Goal: Information Seeking & Learning: Compare options

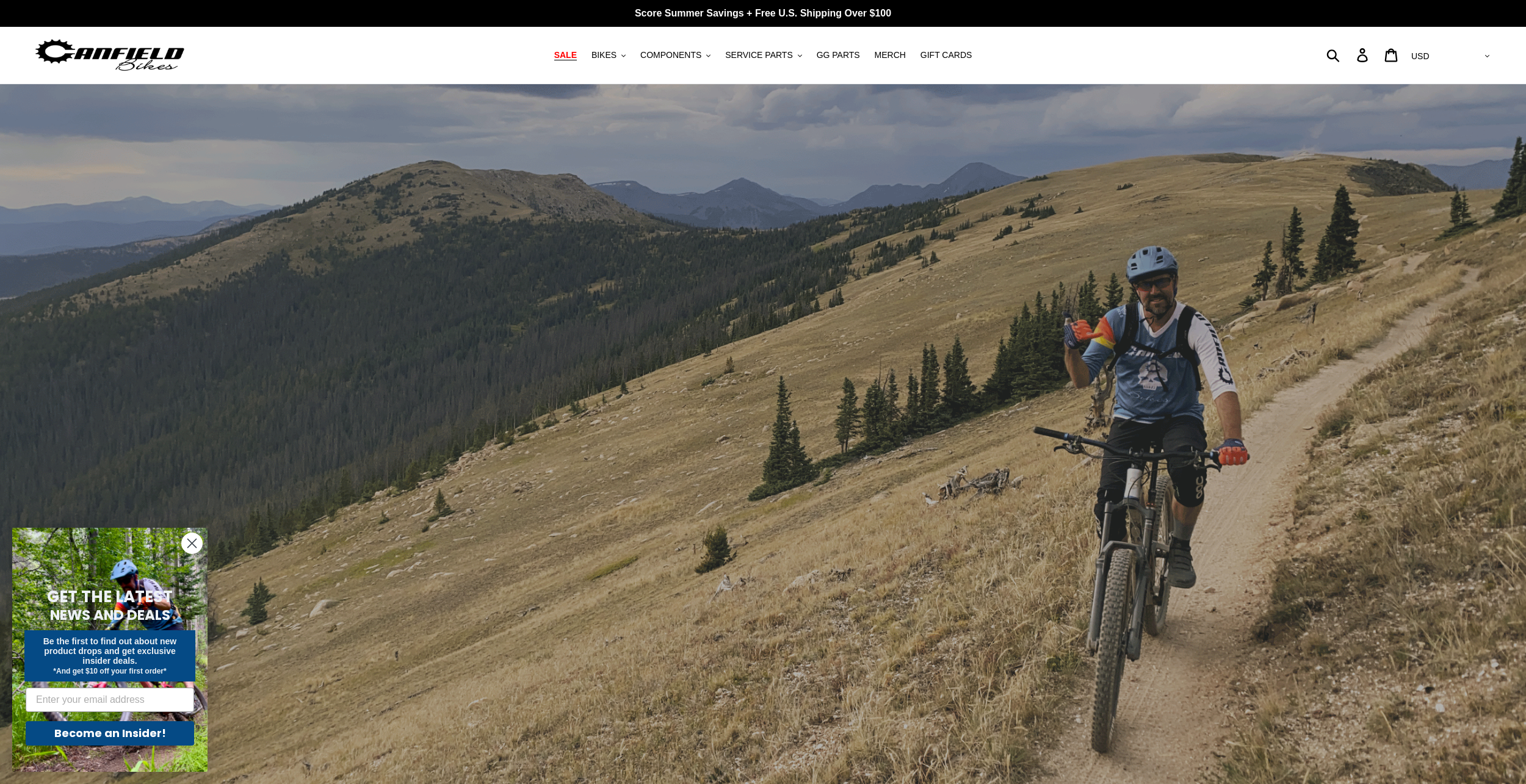
click at [573, 54] on link "SALE" at bounding box center [565, 55] width 34 height 16
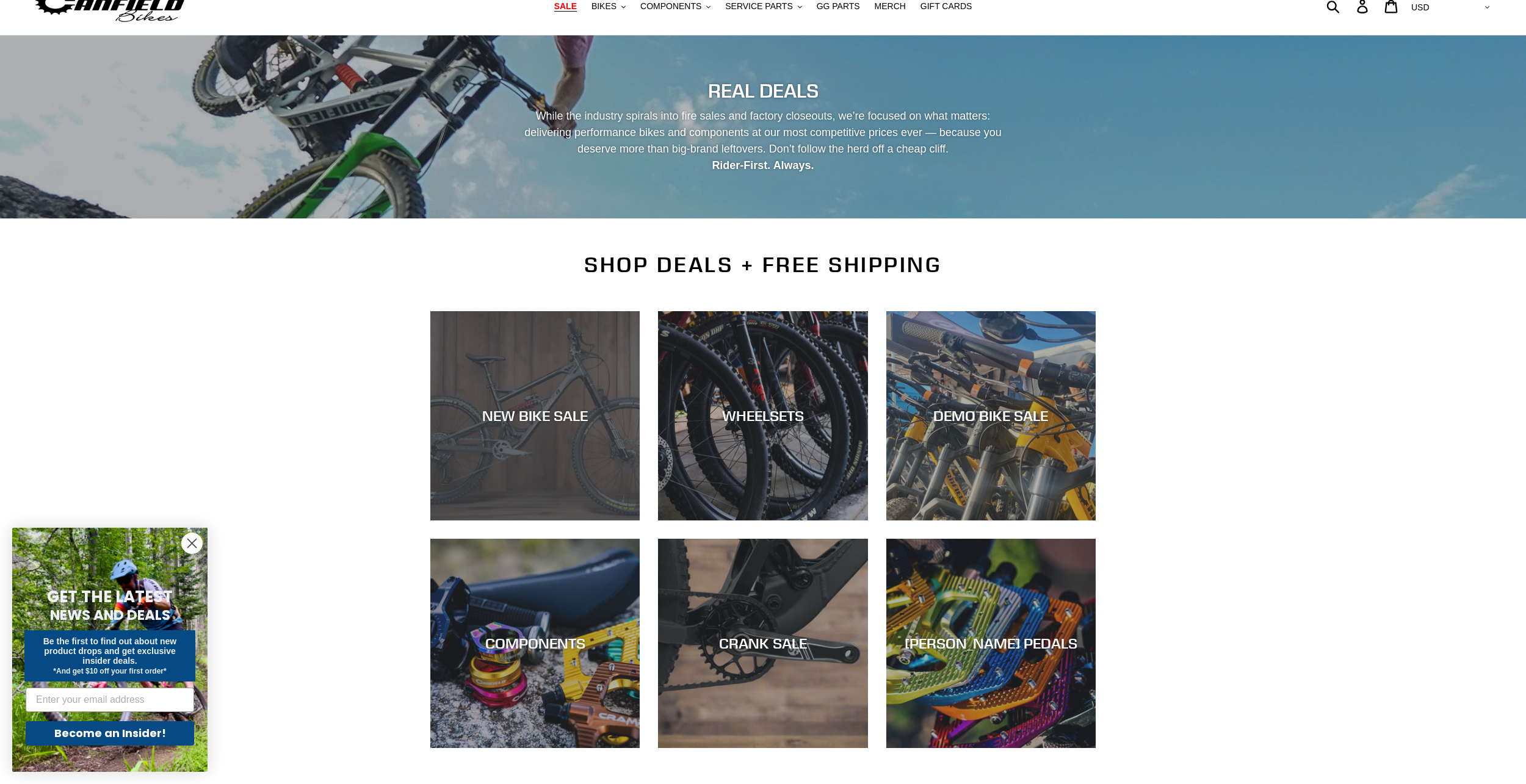
scroll to position [183, 0]
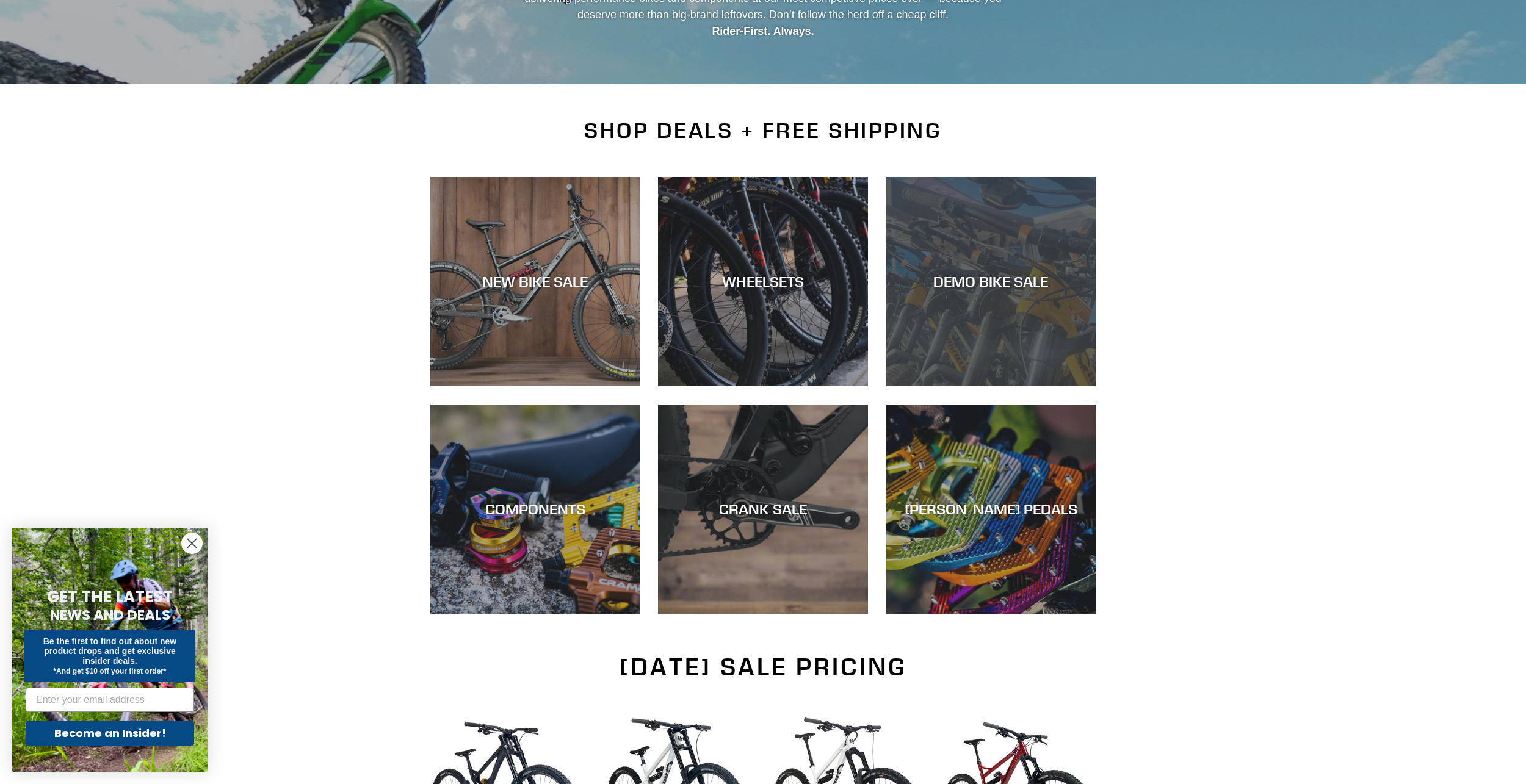
click at [1038, 274] on div "DEMO BIKE SALE" at bounding box center [991, 282] width 210 height 18
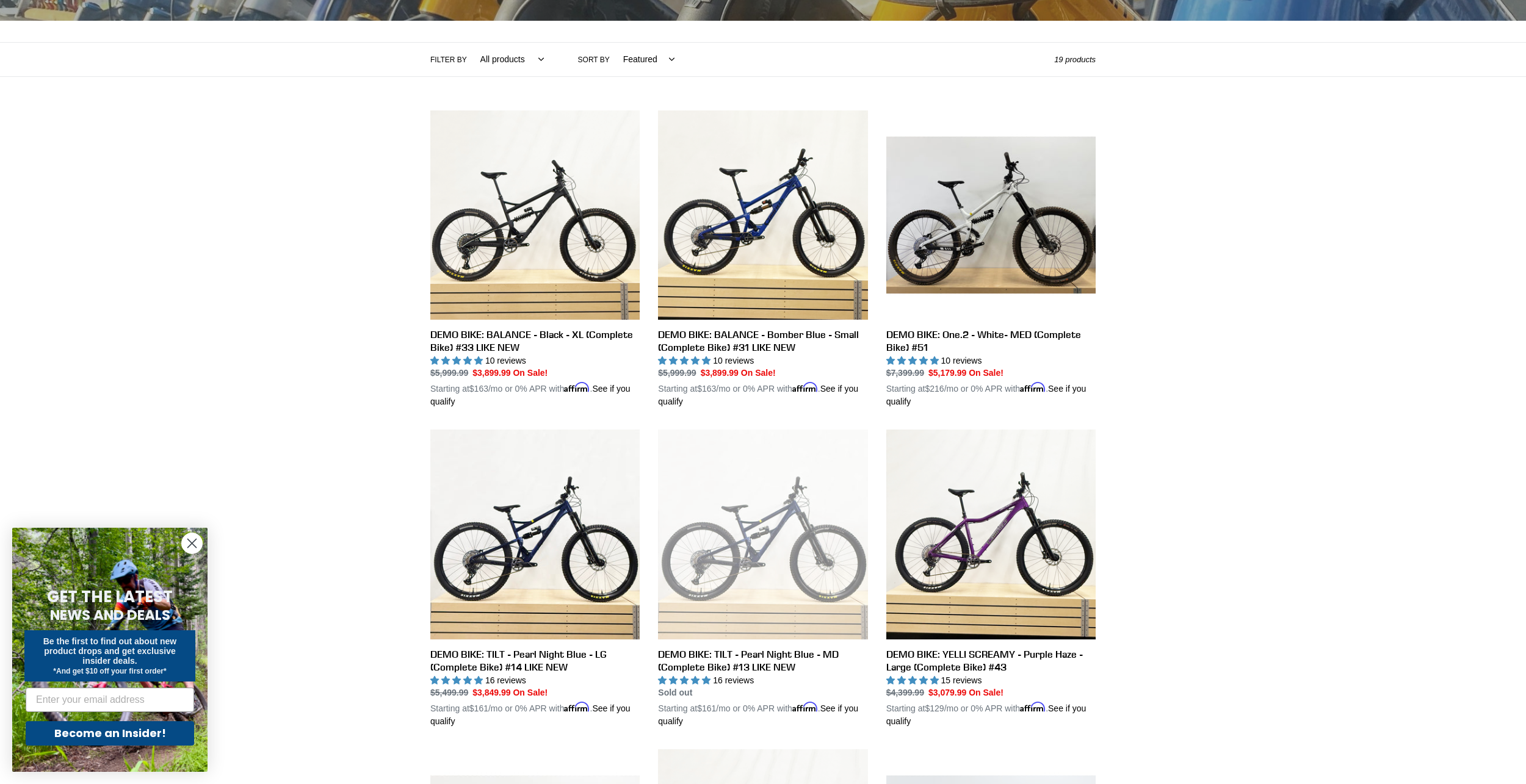
scroll to position [244, 0]
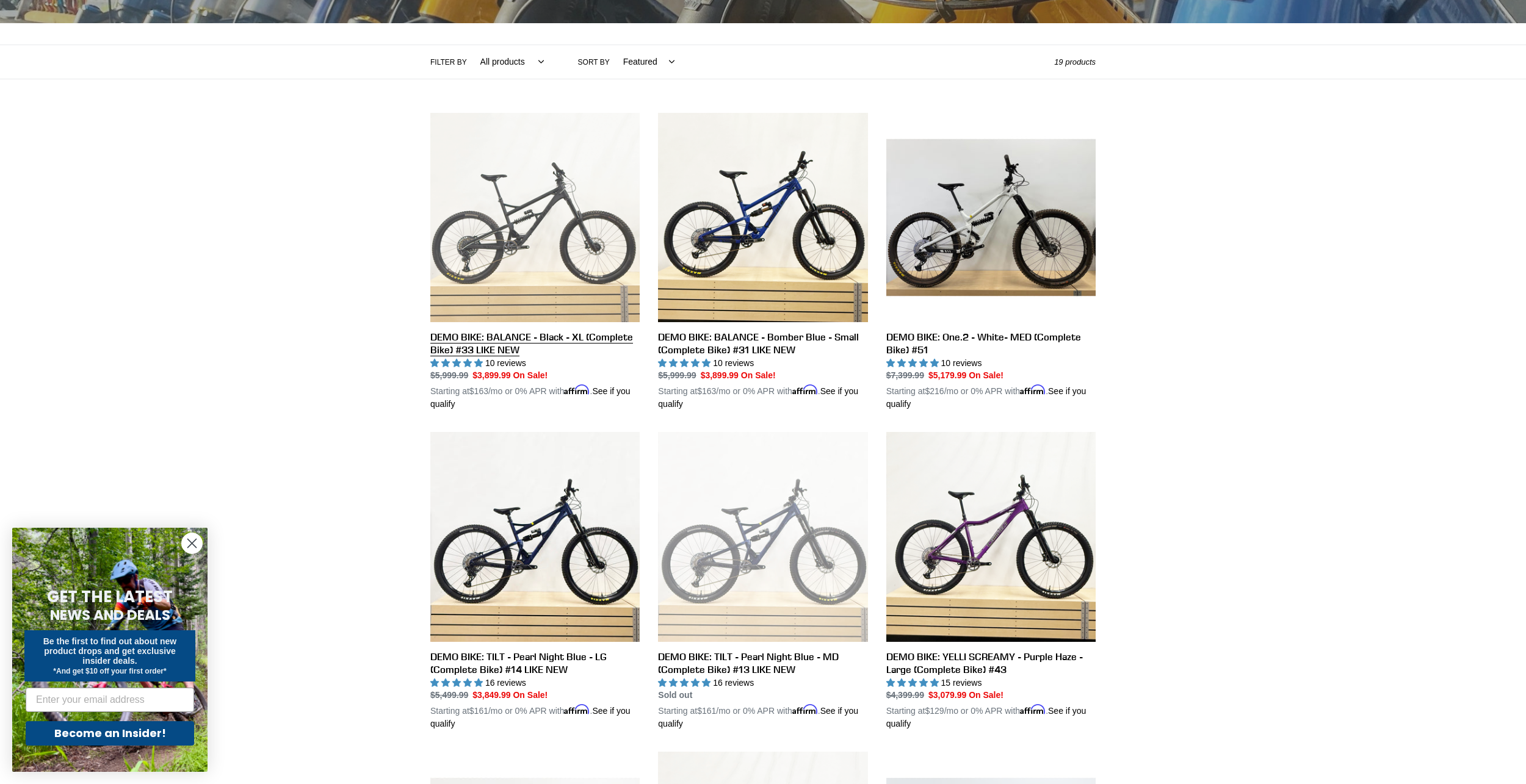
click at [561, 233] on link "DEMO BIKE: BALANCE - Black - XL (Complete Bike) #33 LIKE NEW" at bounding box center [535, 262] width 210 height 298
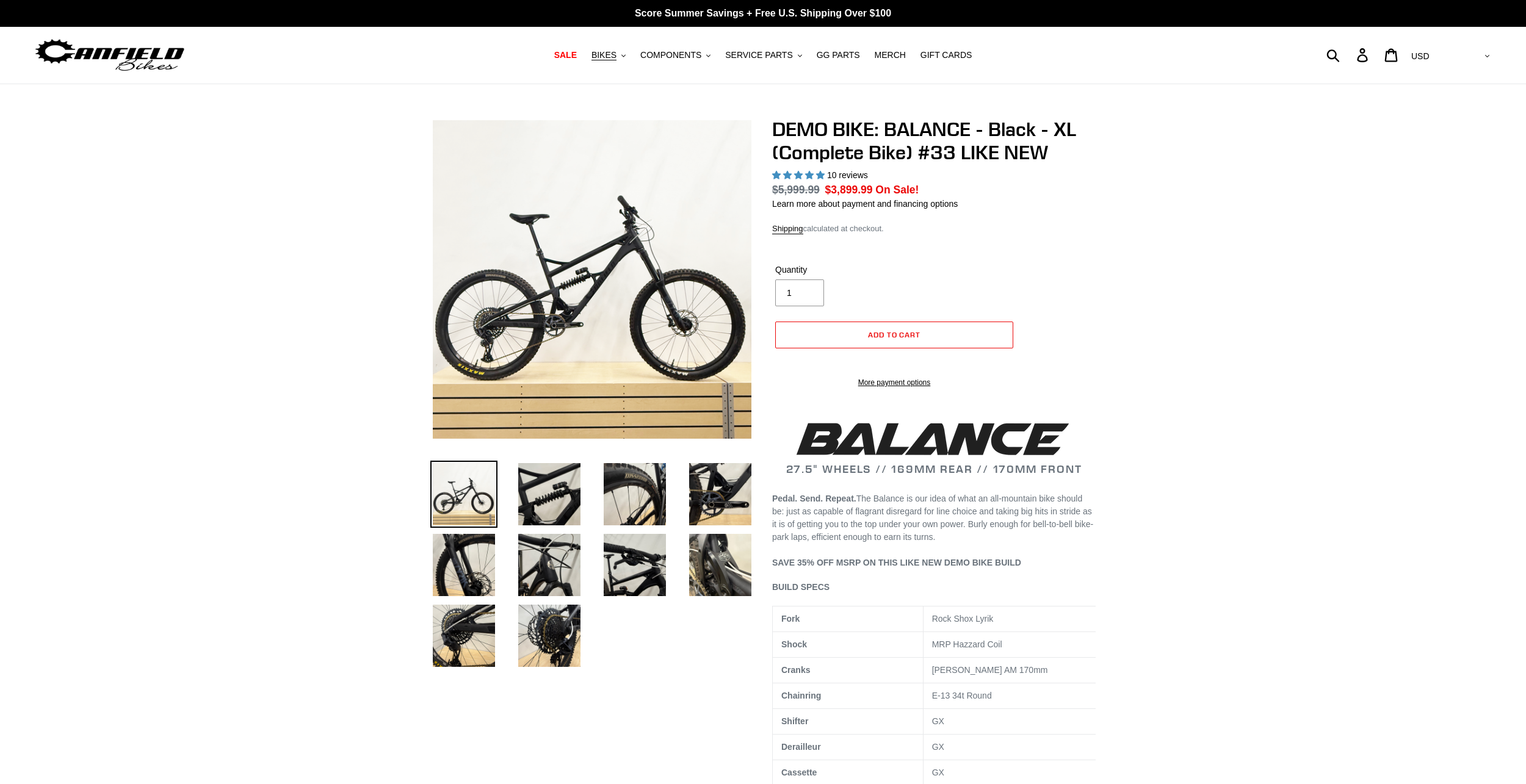
select select "highest-rating"
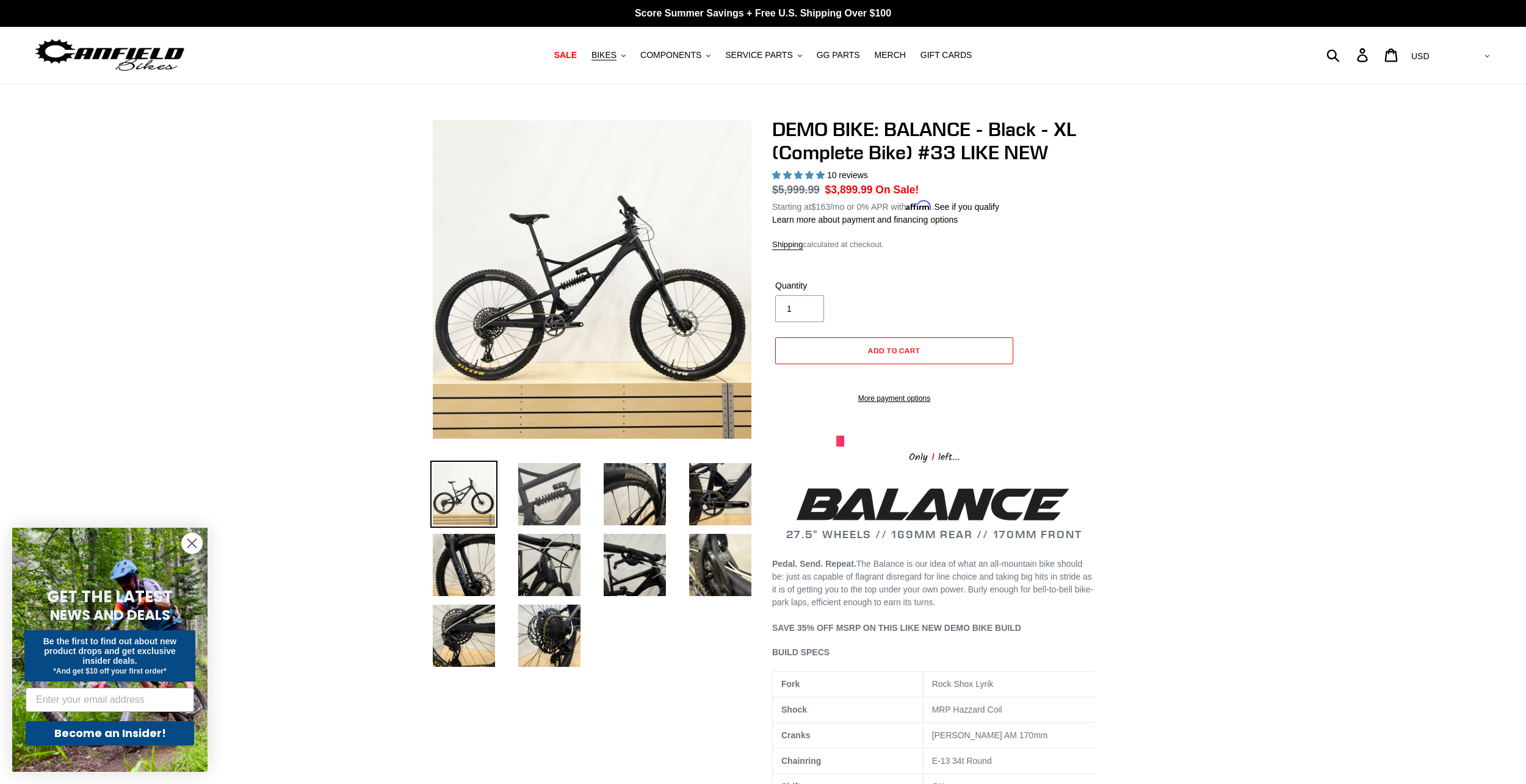
click at [547, 485] on img at bounding box center [549, 494] width 67 height 67
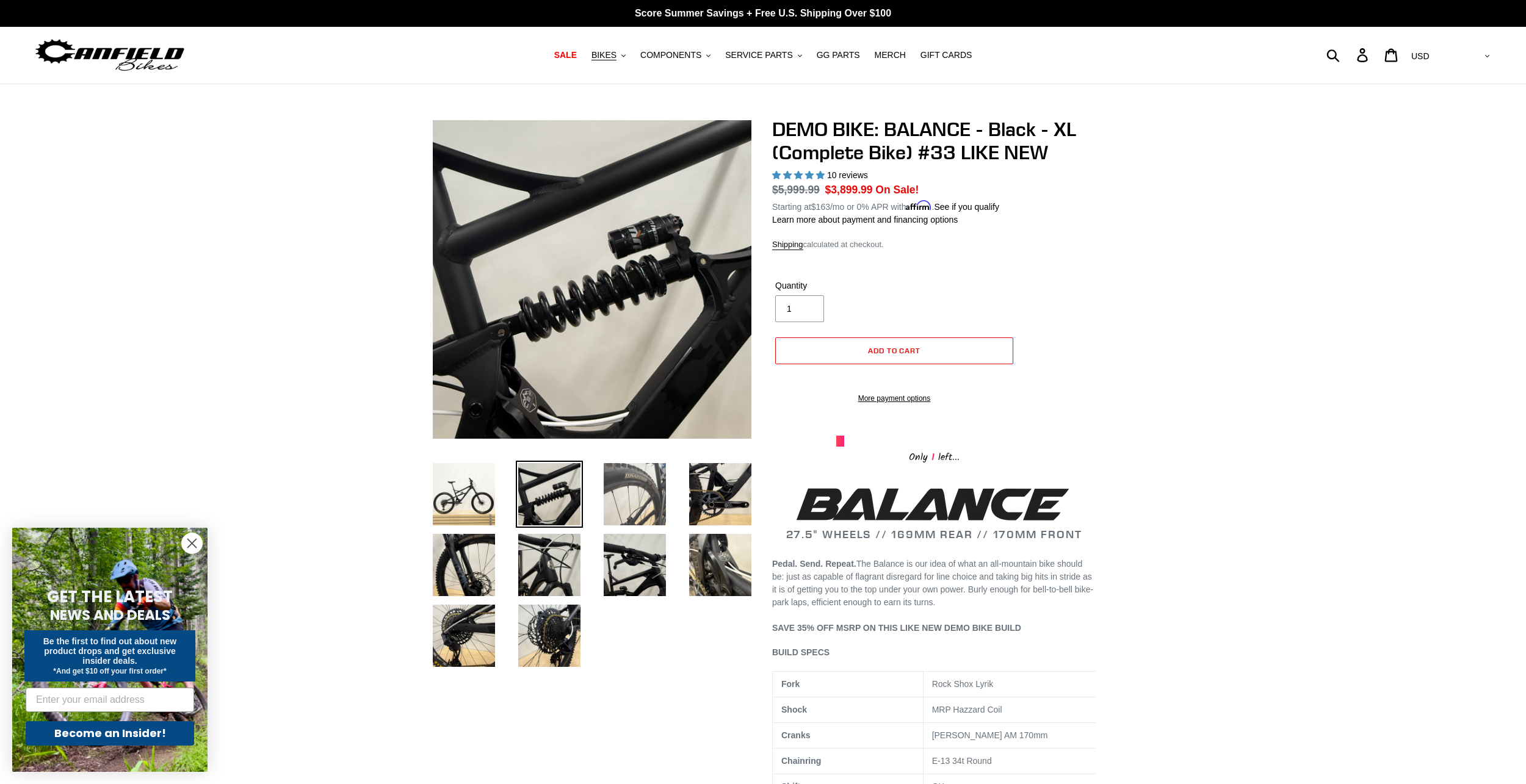
click at [634, 482] on img at bounding box center [635, 494] width 67 height 67
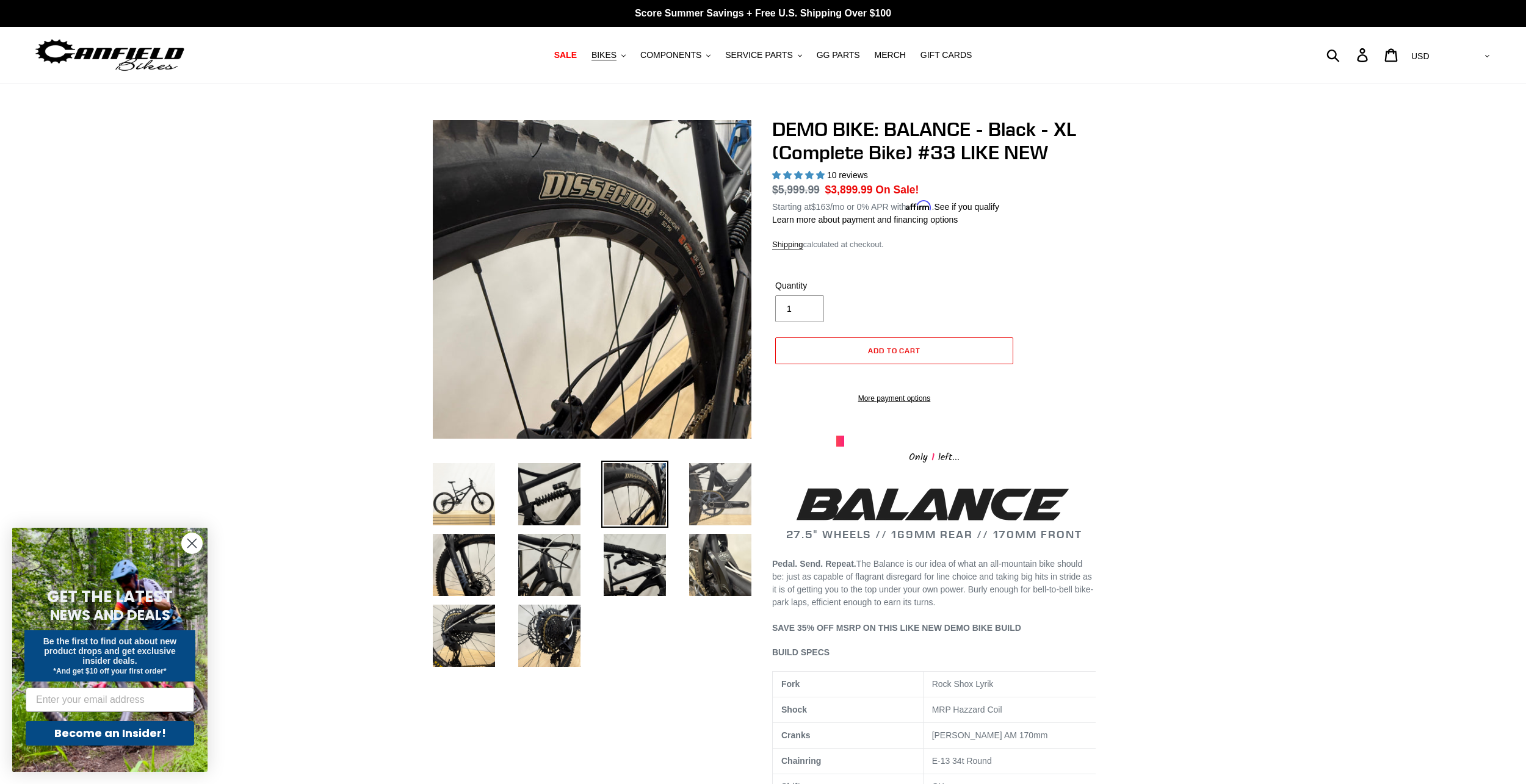
click at [706, 486] on img at bounding box center [721, 494] width 67 height 67
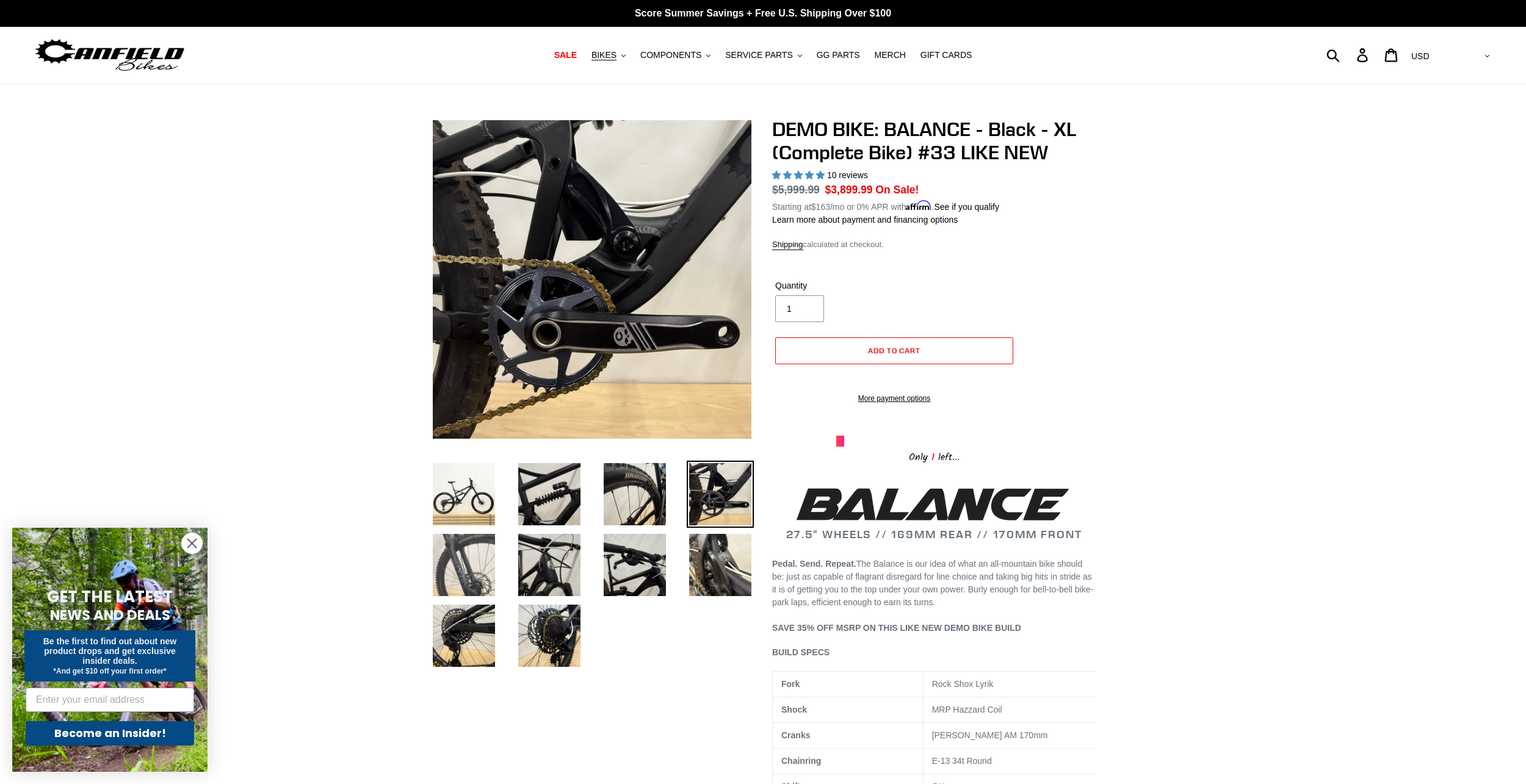
click at [446, 578] on img at bounding box center [464, 565] width 67 height 67
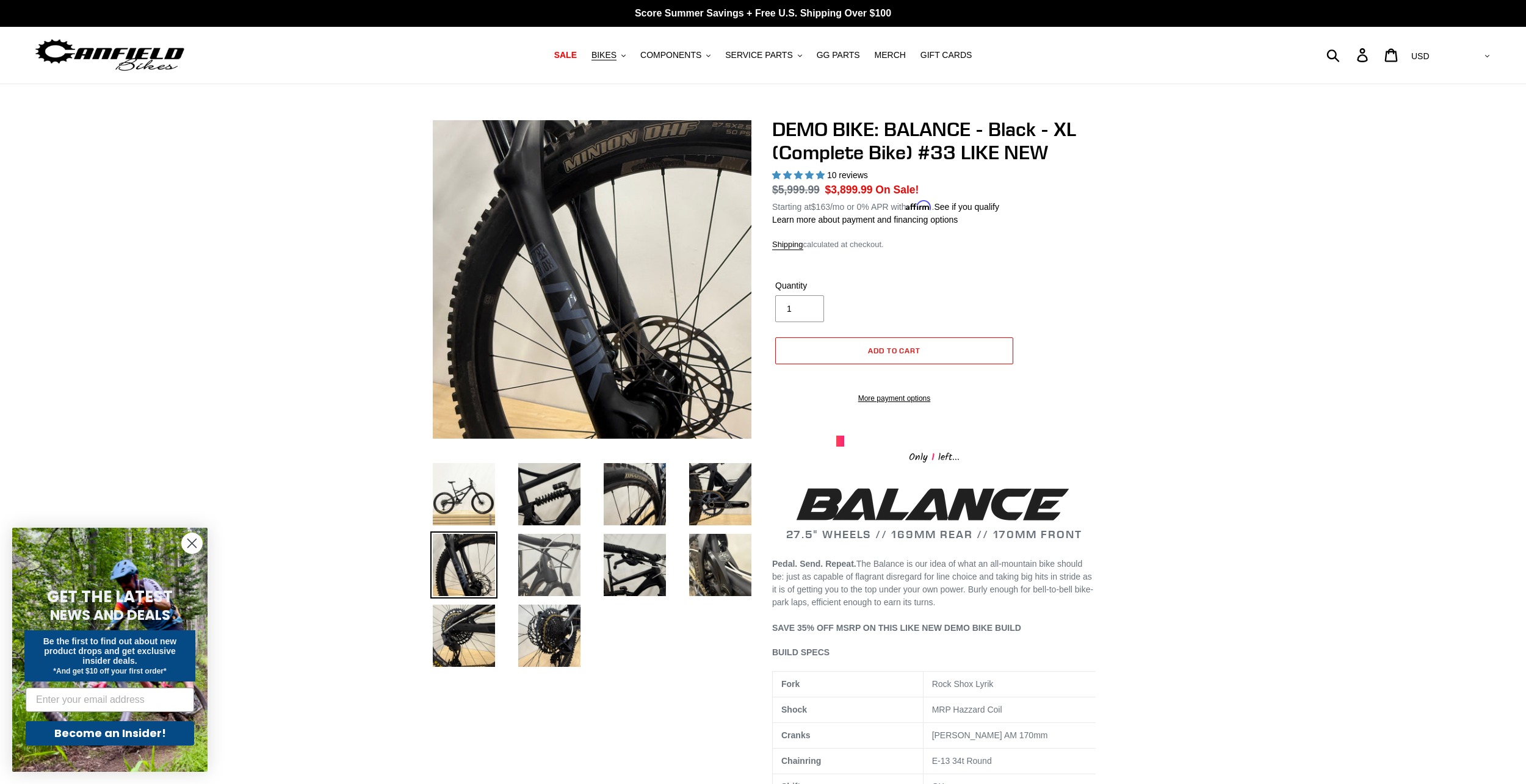
click at [568, 562] on img at bounding box center [549, 565] width 67 height 67
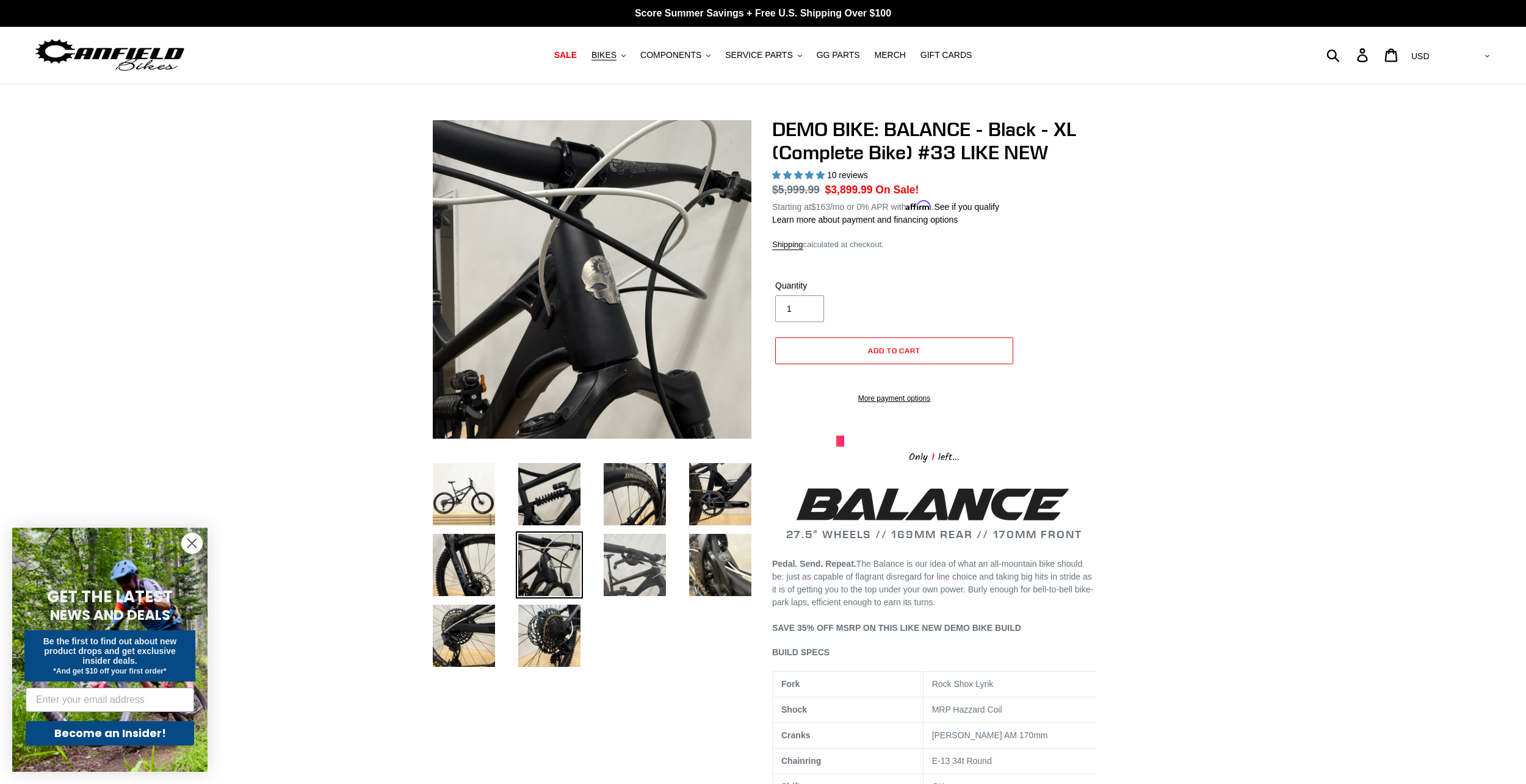
click at [632, 558] on img at bounding box center [635, 565] width 67 height 67
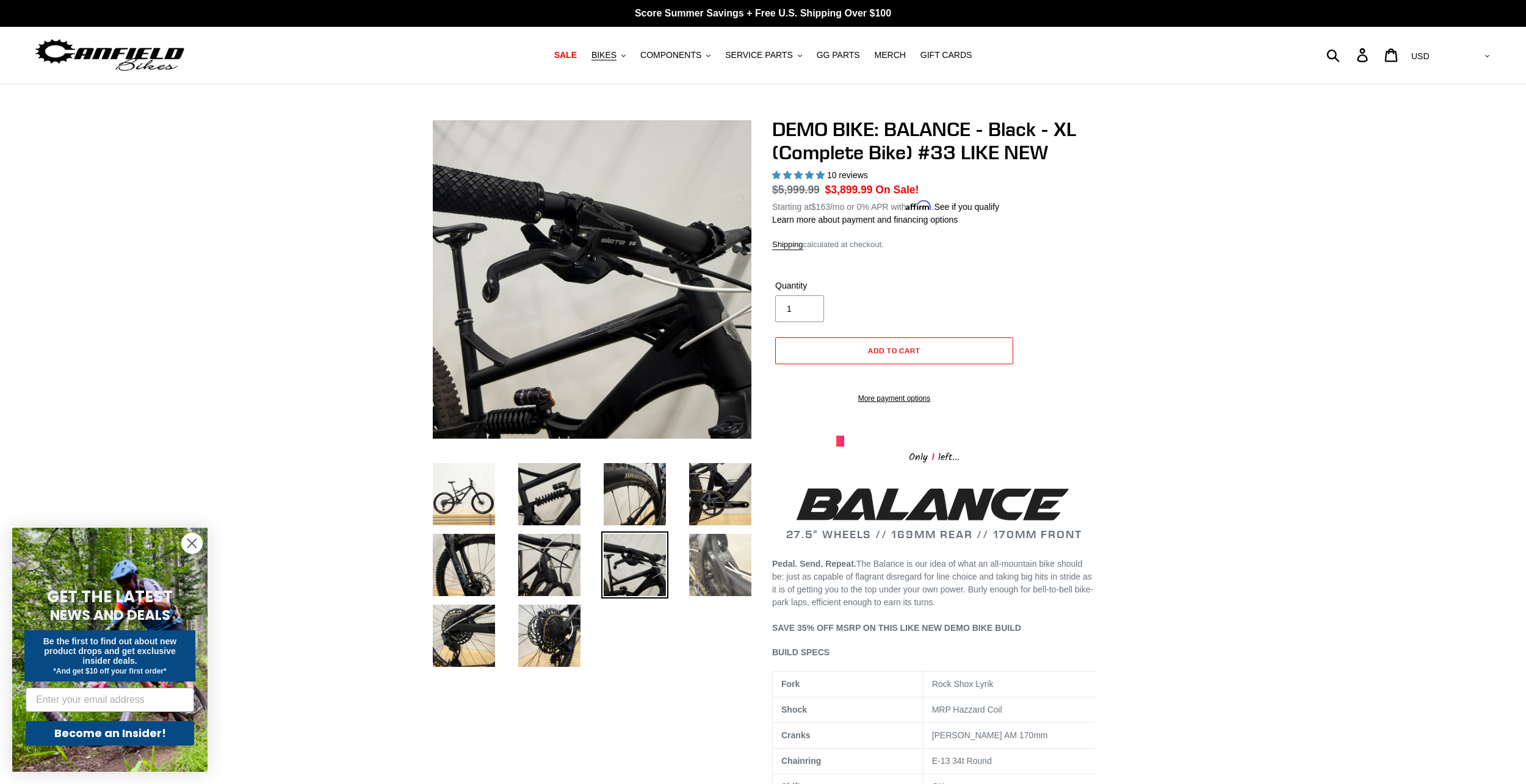
click at [712, 557] on img at bounding box center [721, 565] width 67 height 67
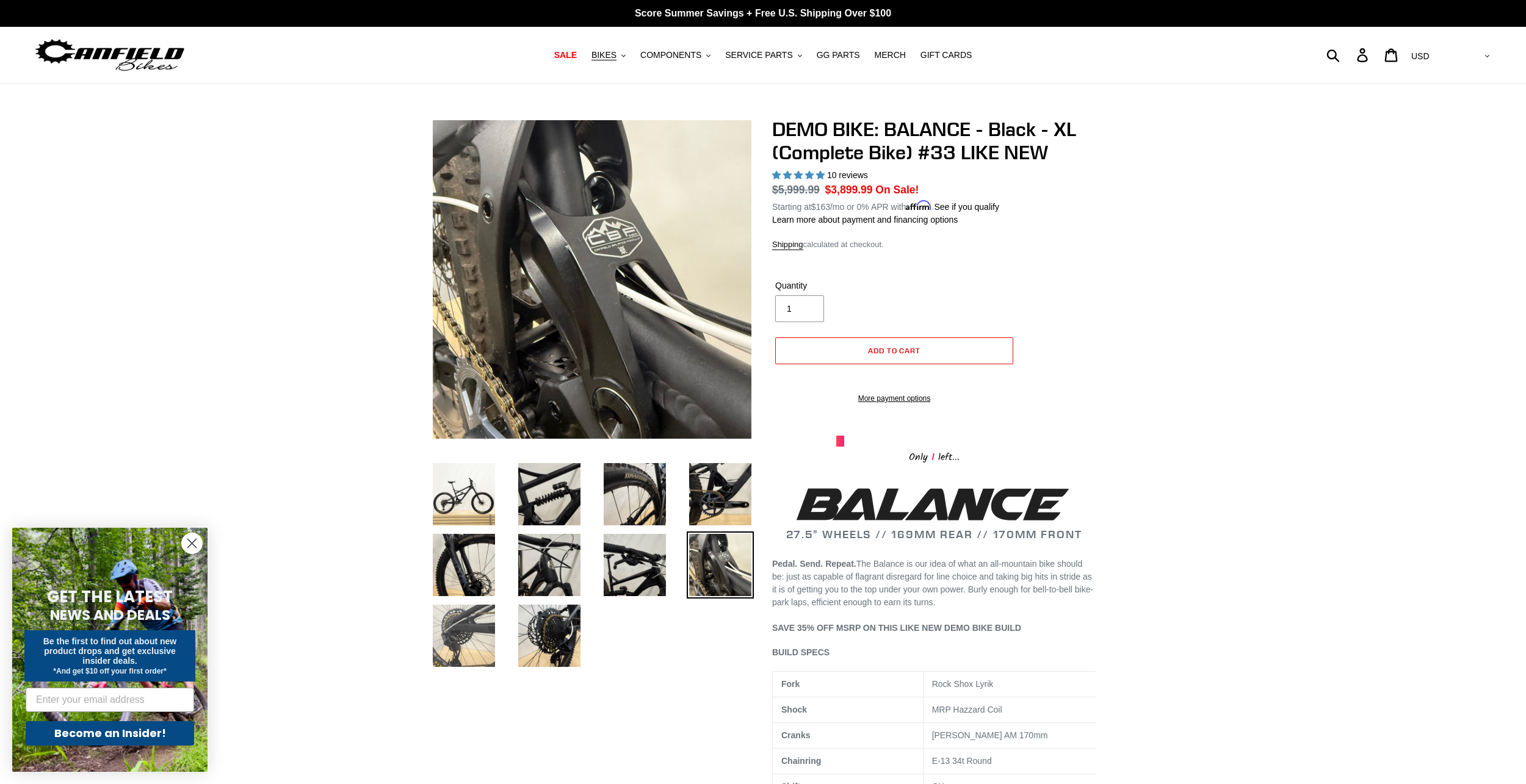
click at [459, 627] on img at bounding box center [464, 636] width 67 height 67
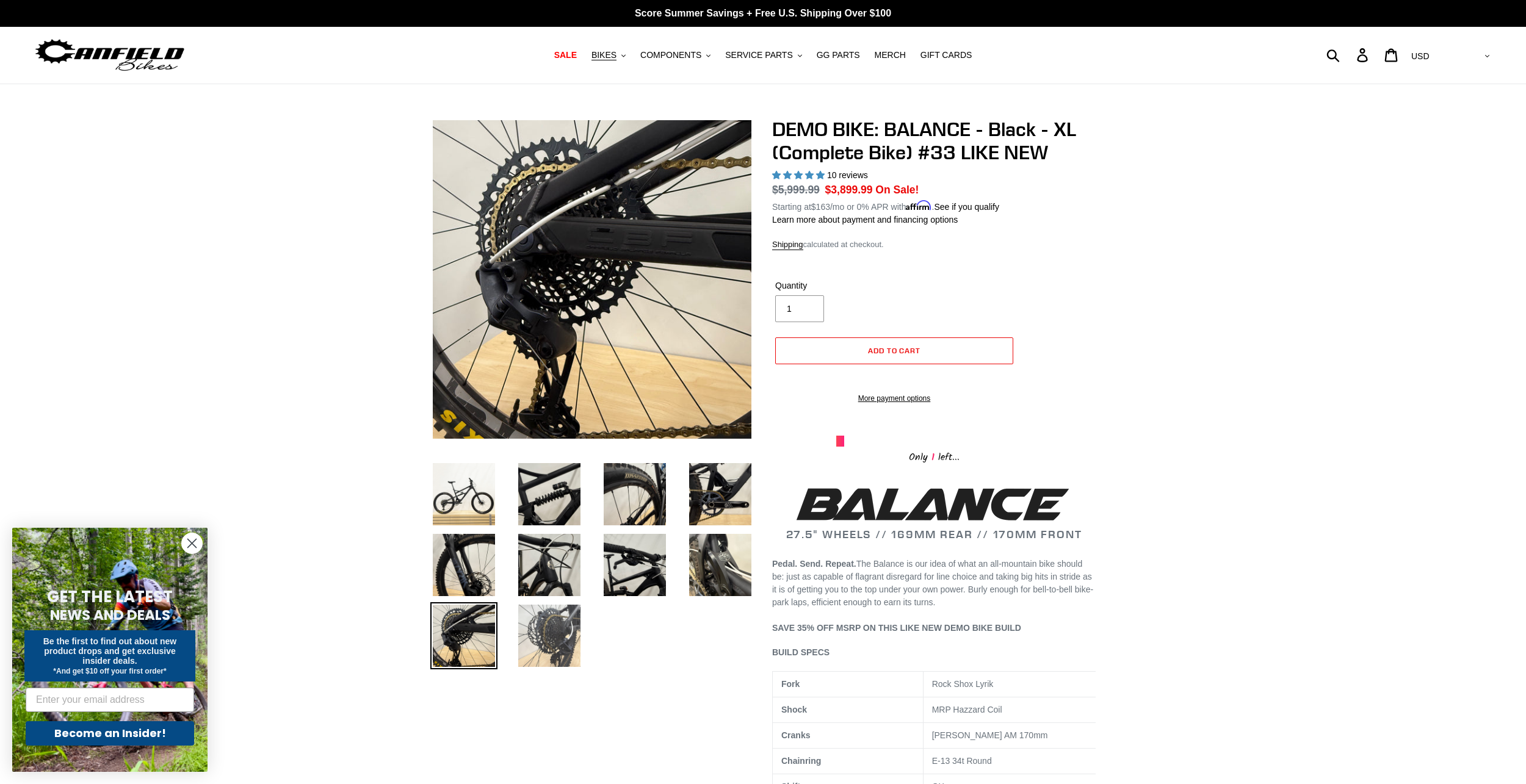
click at [535, 617] on img at bounding box center [549, 636] width 67 height 67
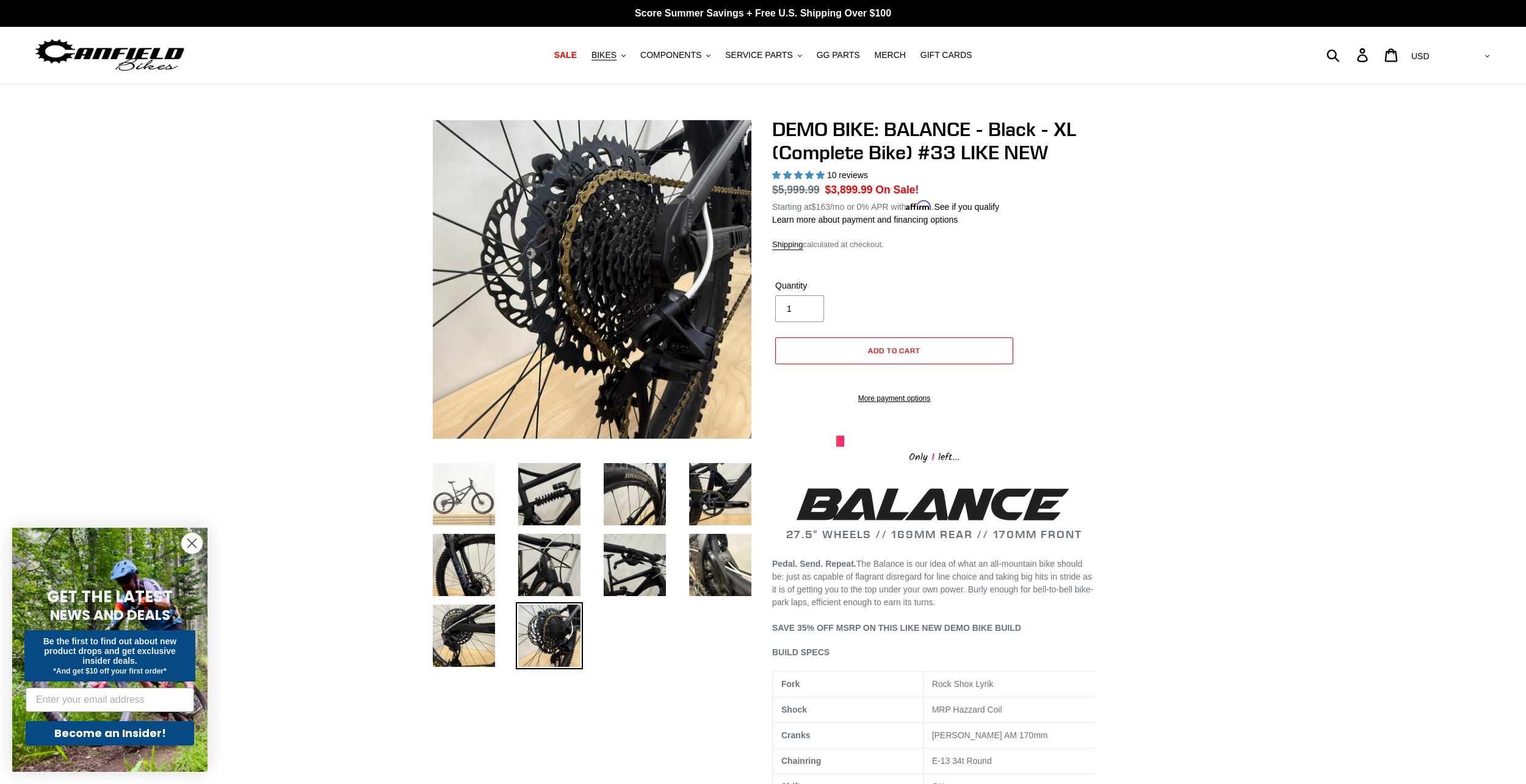
click at [457, 494] on img at bounding box center [464, 494] width 67 height 67
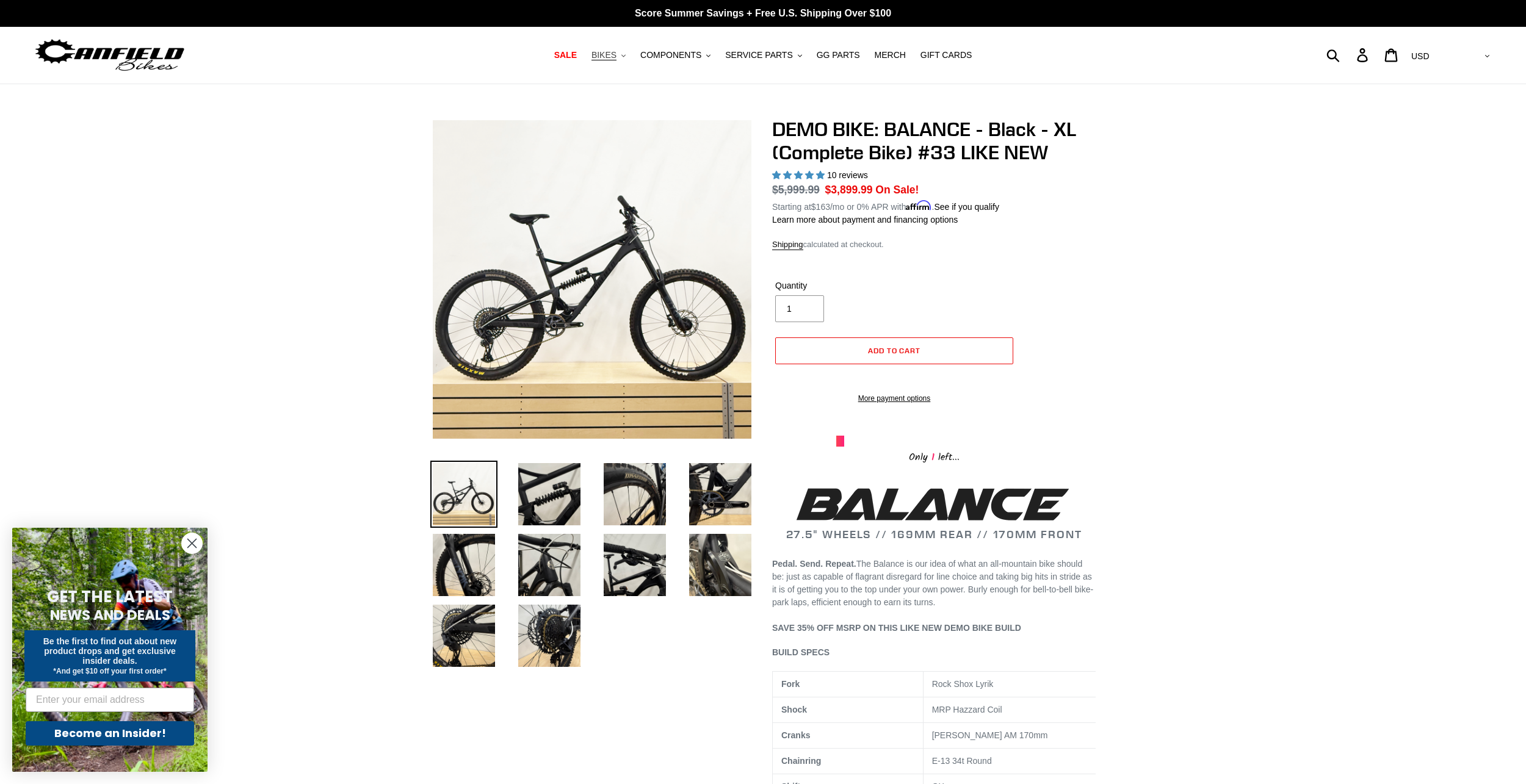
click at [617, 61] on span "BIKES" at bounding box center [603, 55] width 25 height 10
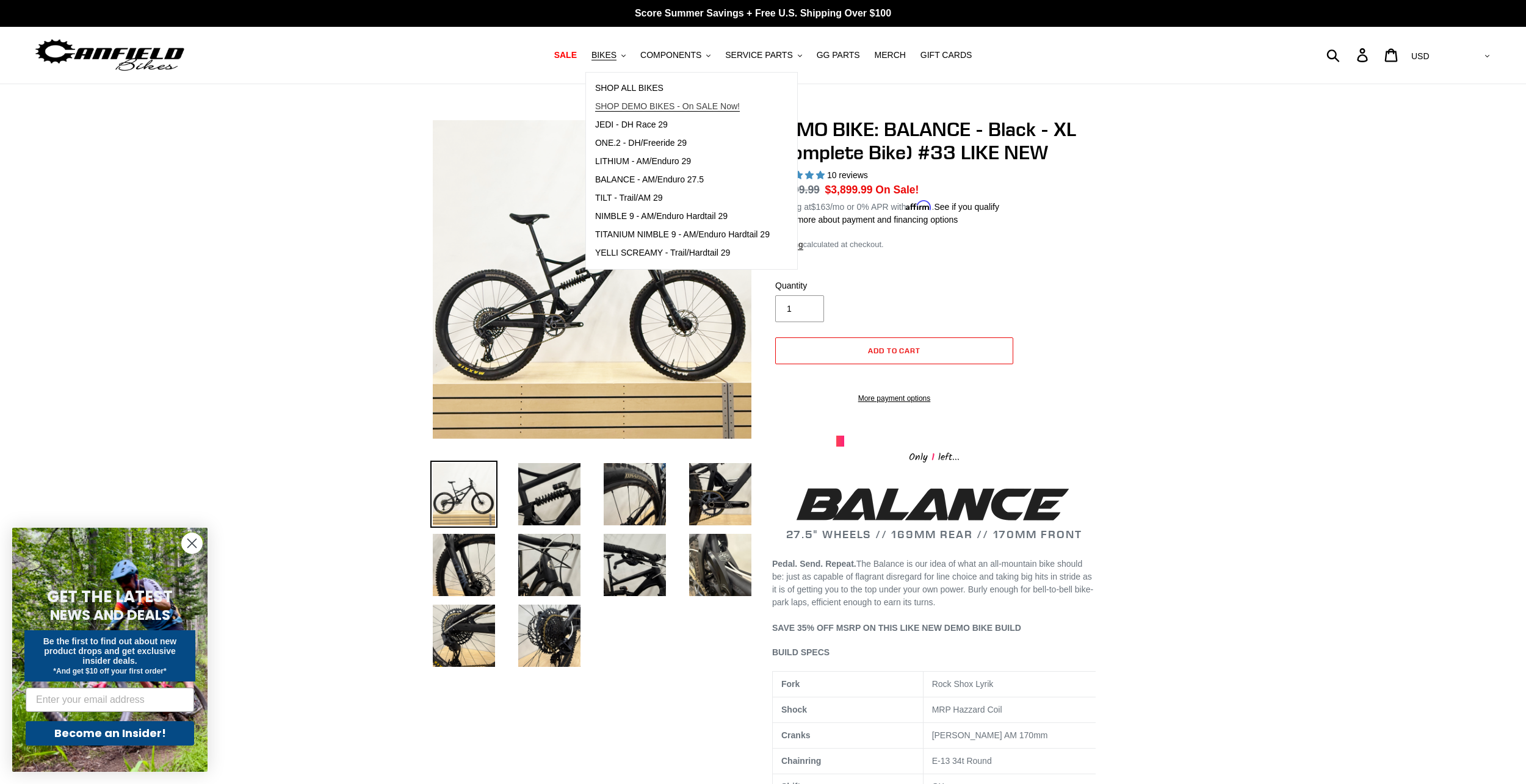
click at [647, 107] on span "SHOP DEMO BIKES - On SALE Now!" at bounding box center [667, 106] width 144 height 10
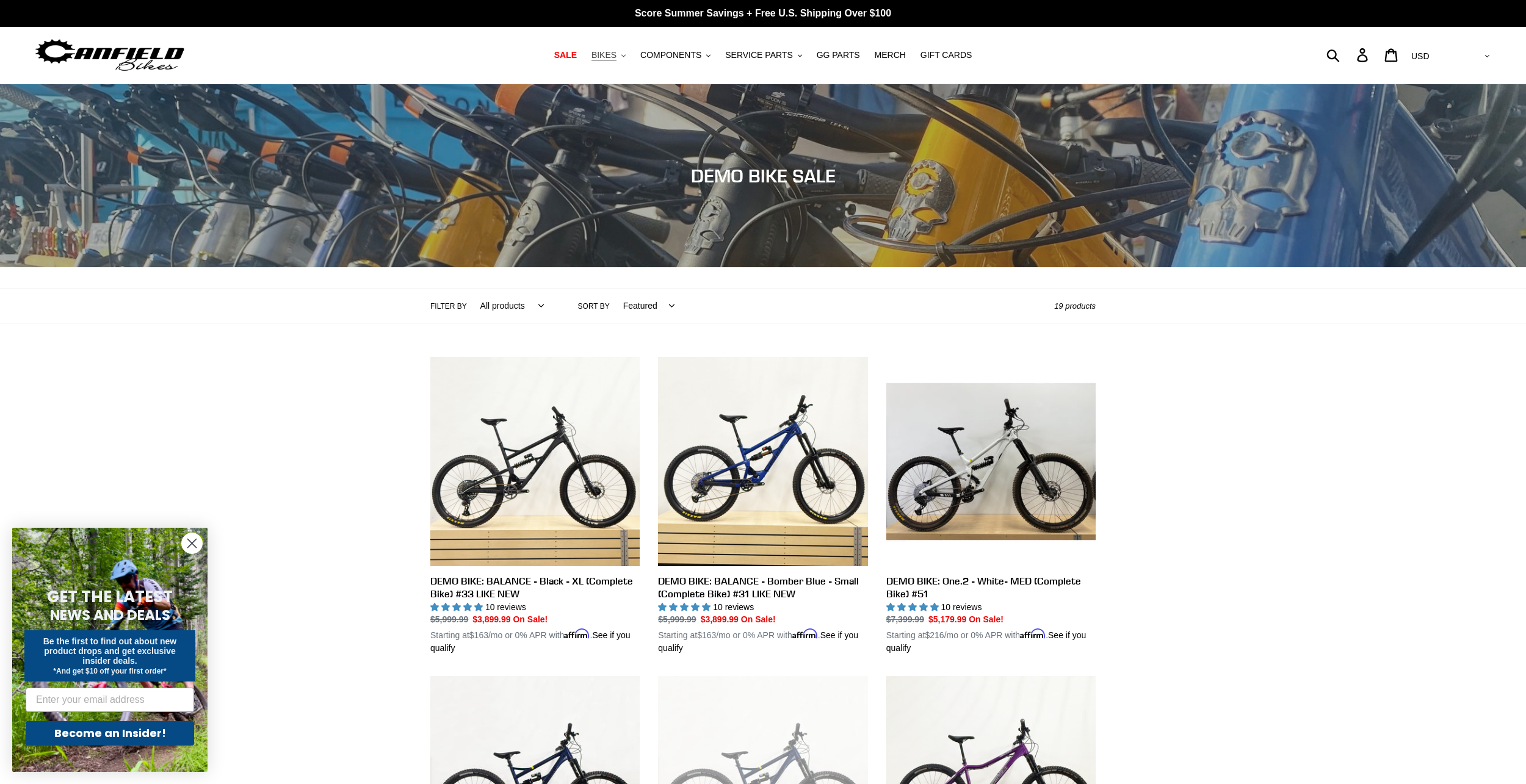
click at [617, 57] on span "BIKES" at bounding box center [603, 55] width 25 height 10
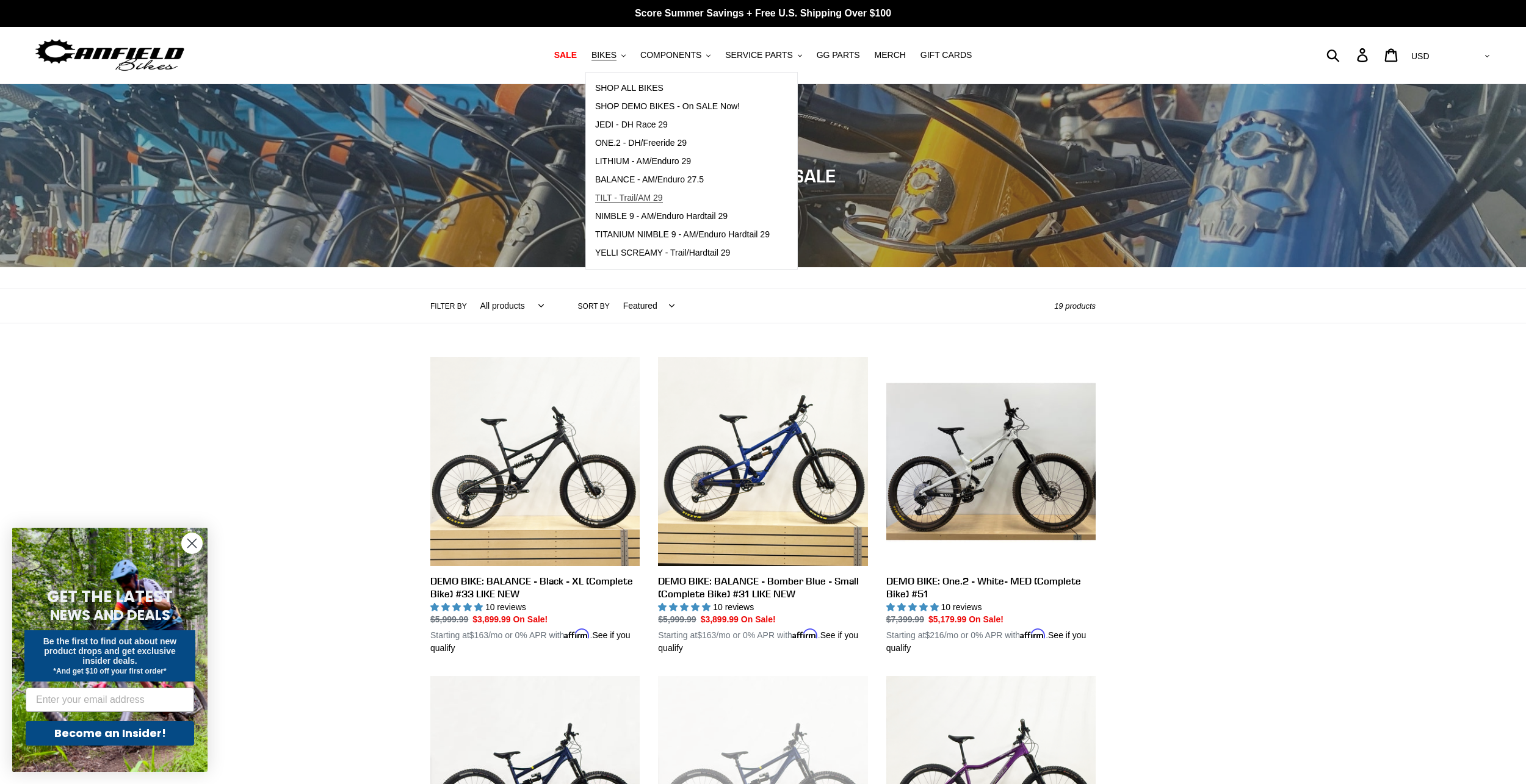
click at [658, 200] on span "TILT - Trail/AM 29" at bounding box center [629, 198] width 68 height 10
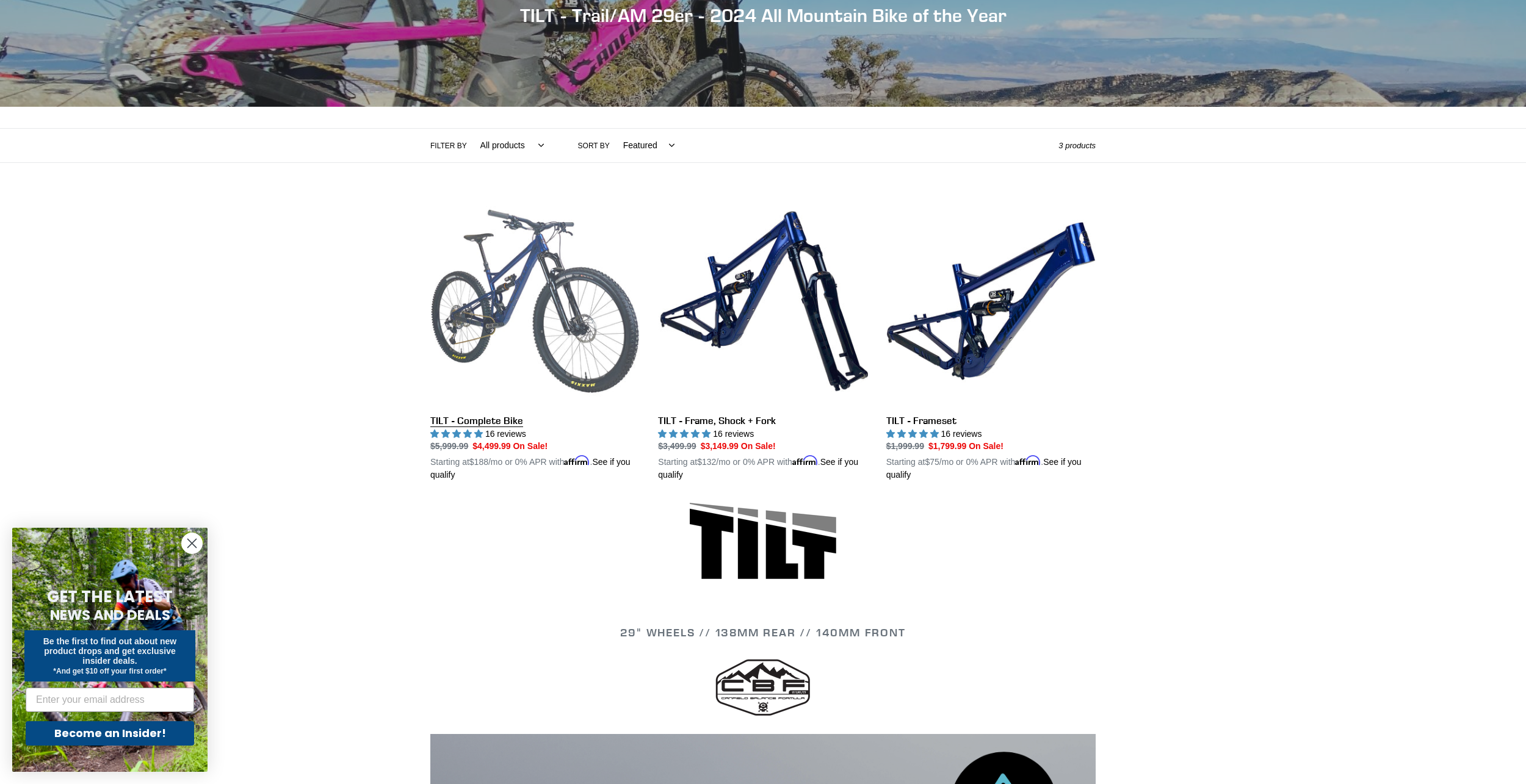
scroll to position [122, 0]
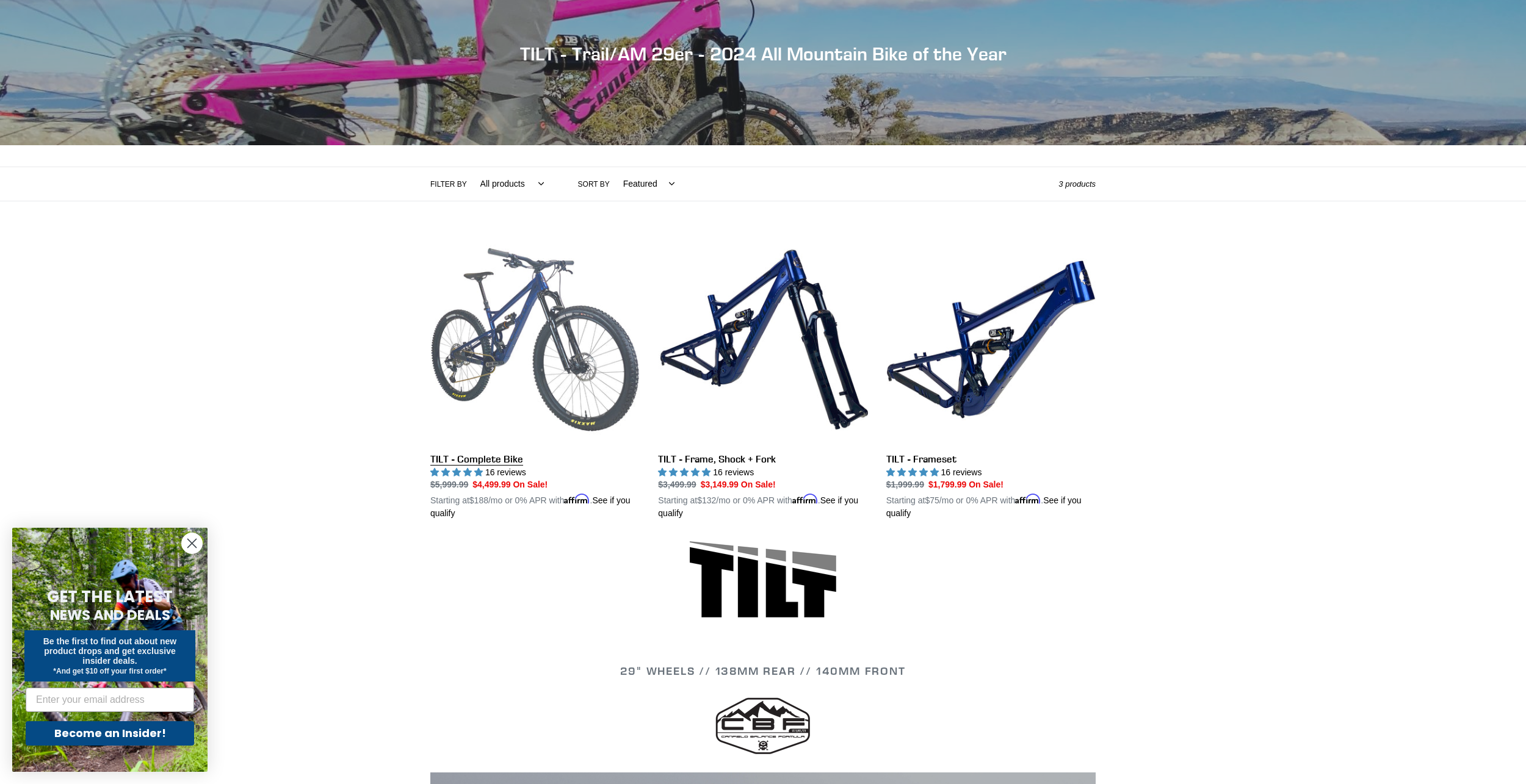
click at [538, 326] on link "TILT - Complete Bike" at bounding box center [535, 378] width 210 height 286
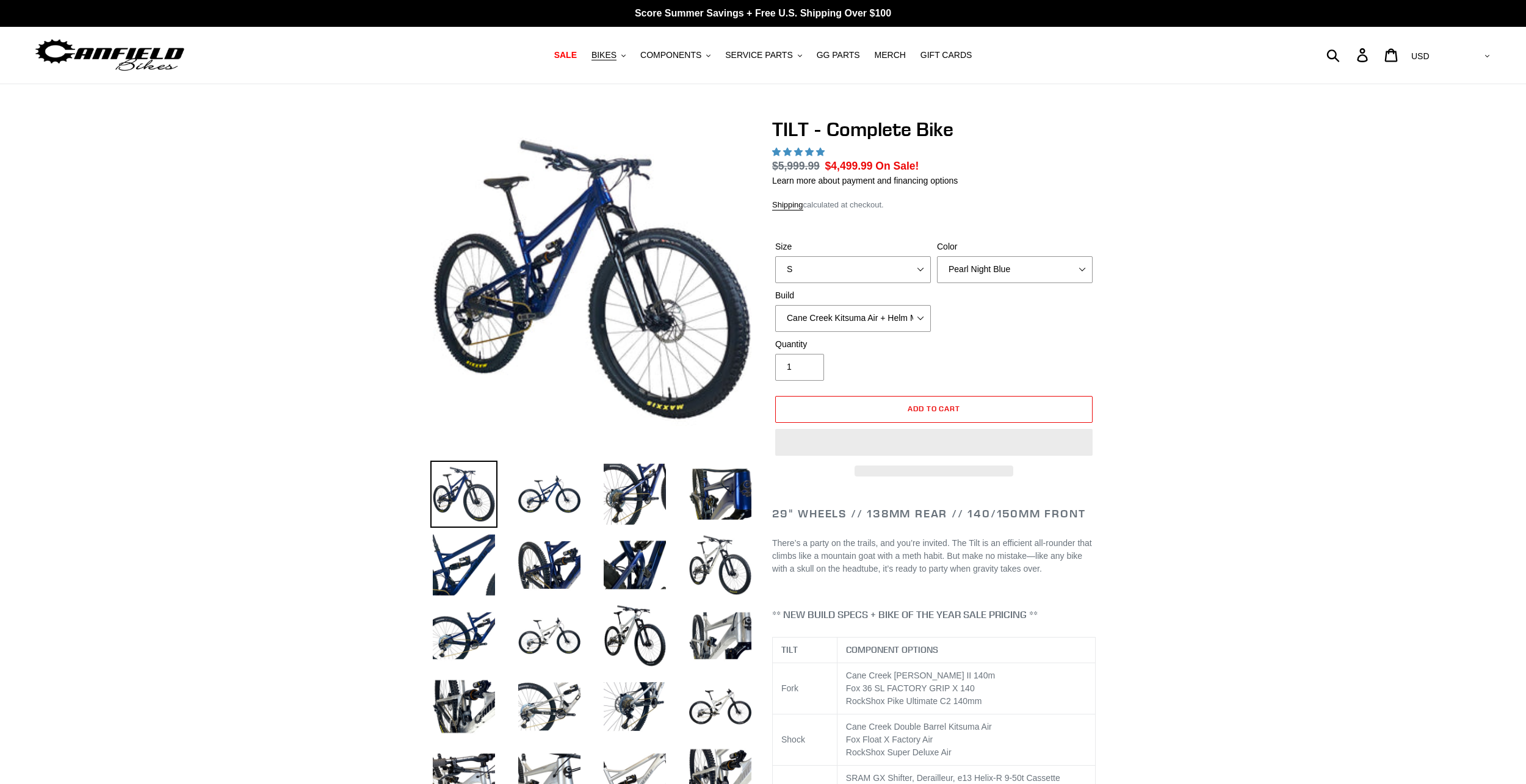
select select "highest-rating"
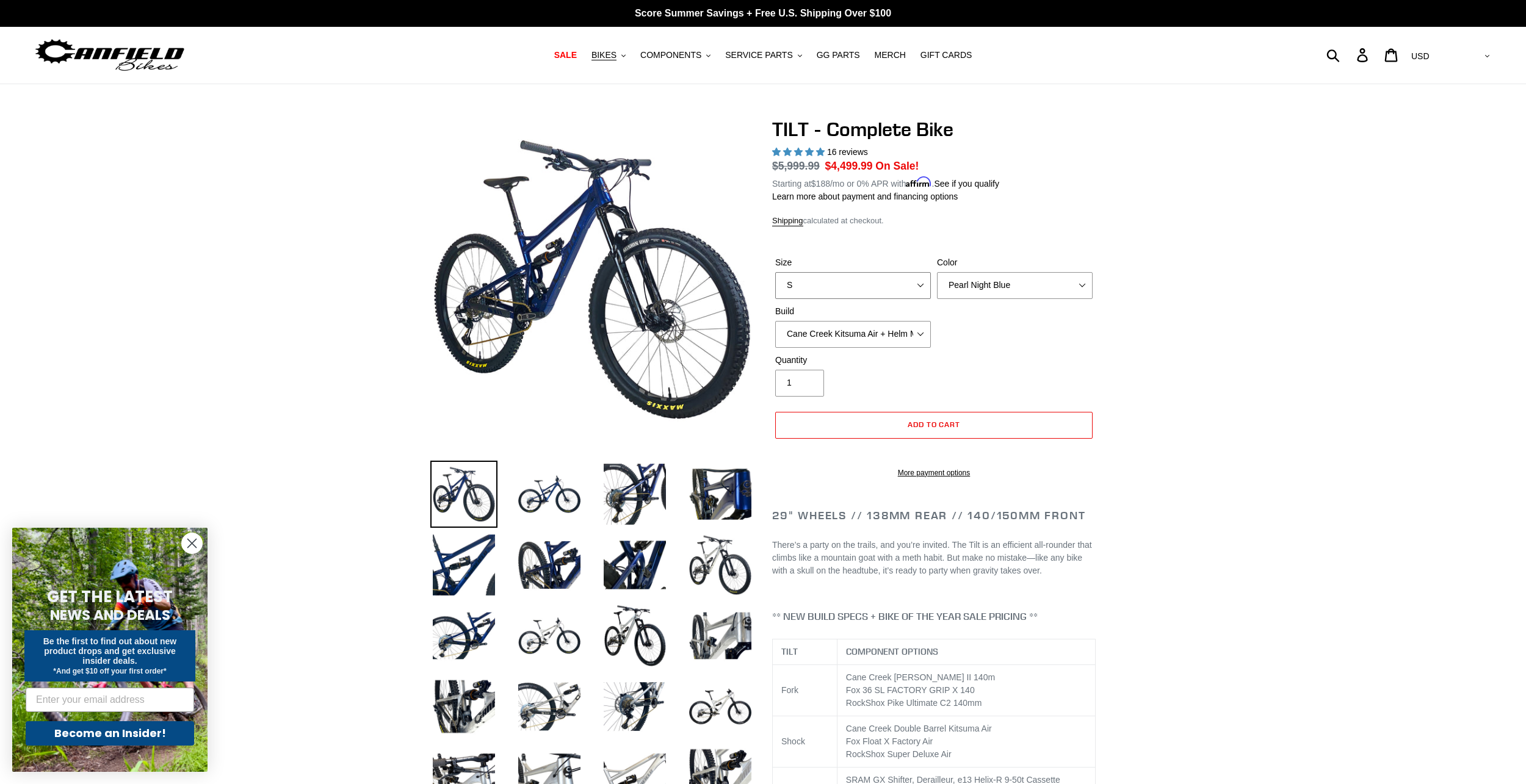
click at [910, 290] on select "S M L" at bounding box center [853, 286] width 156 height 27
select select "L"
click at [775, 272] on select "S M L" at bounding box center [853, 286] width 156 height 27
click at [882, 310] on label "Build" at bounding box center [853, 311] width 156 height 13
click at [882, 321] on select "Cane Creek Kitsuma Air + Helm MKII 140 + SRAM GX Cane Creek Kitsuma Air + Helm …" at bounding box center [853, 334] width 156 height 27
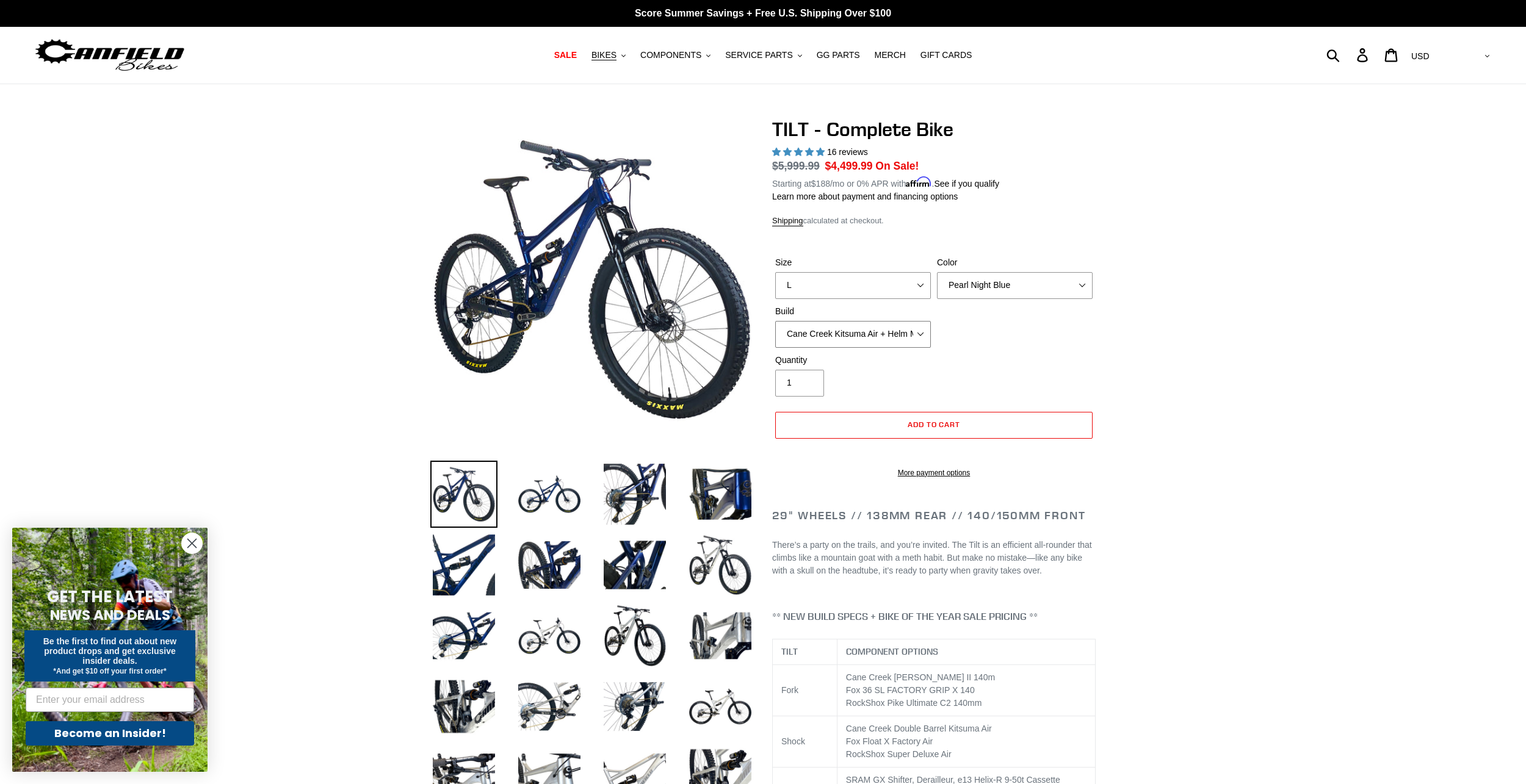
click at [889, 324] on select "Cane Creek Kitsuma Air + Helm MKII 140 + SRAM GX Cane Creek Kitsuma Air + Helm …" at bounding box center [853, 334] width 156 height 27
click at [1068, 370] on div "Quantity 1" at bounding box center [934, 378] width 323 height 49
click at [626, 55] on icon ".cls-1{fill:#231f20}" at bounding box center [623, 56] width 4 height 4
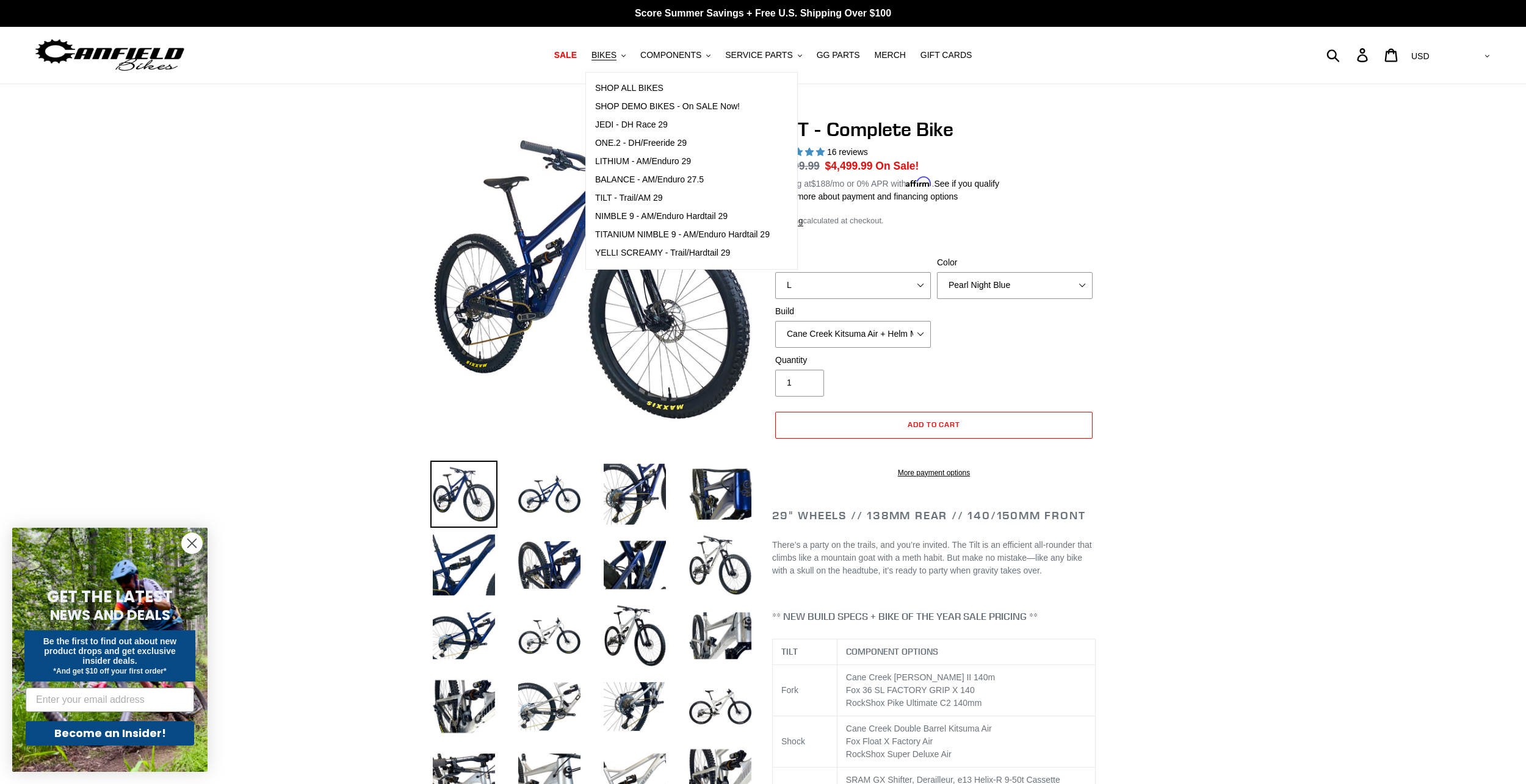
click at [1038, 215] on div "Shipping calculated at checkout." at bounding box center [934, 221] width 323 height 12
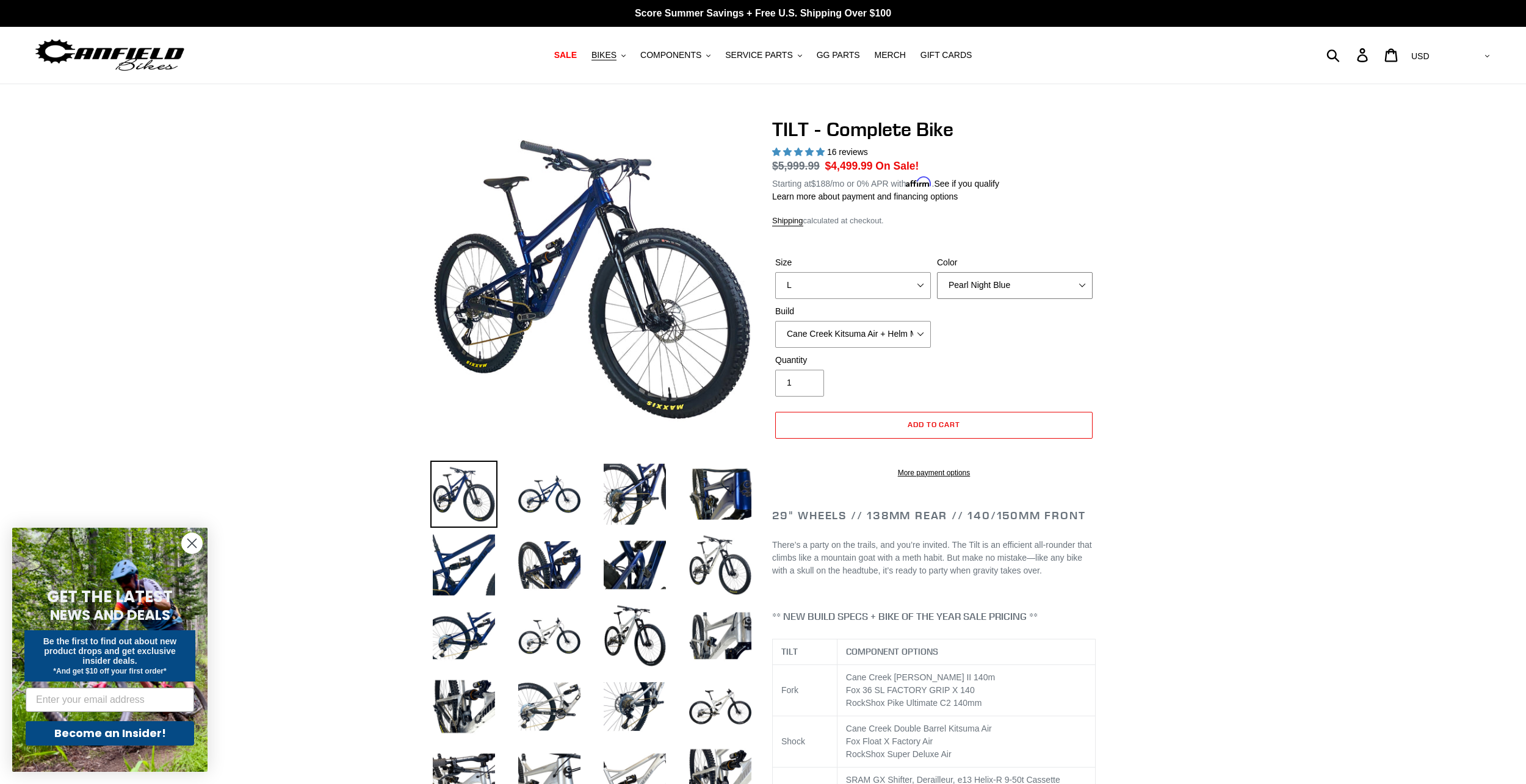
click at [1028, 281] on select "Pearl Night Blue Stealth Silver Raw" at bounding box center [1015, 286] width 156 height 27
select select "Raw"
click at [937, 272] on select "Pearl Night Blue Stealth Silver Raw" at bounding box center [1015, 286] width 156 height 27
click at [709, 704] on img at bounding box center [721, 707] width 67 height 67
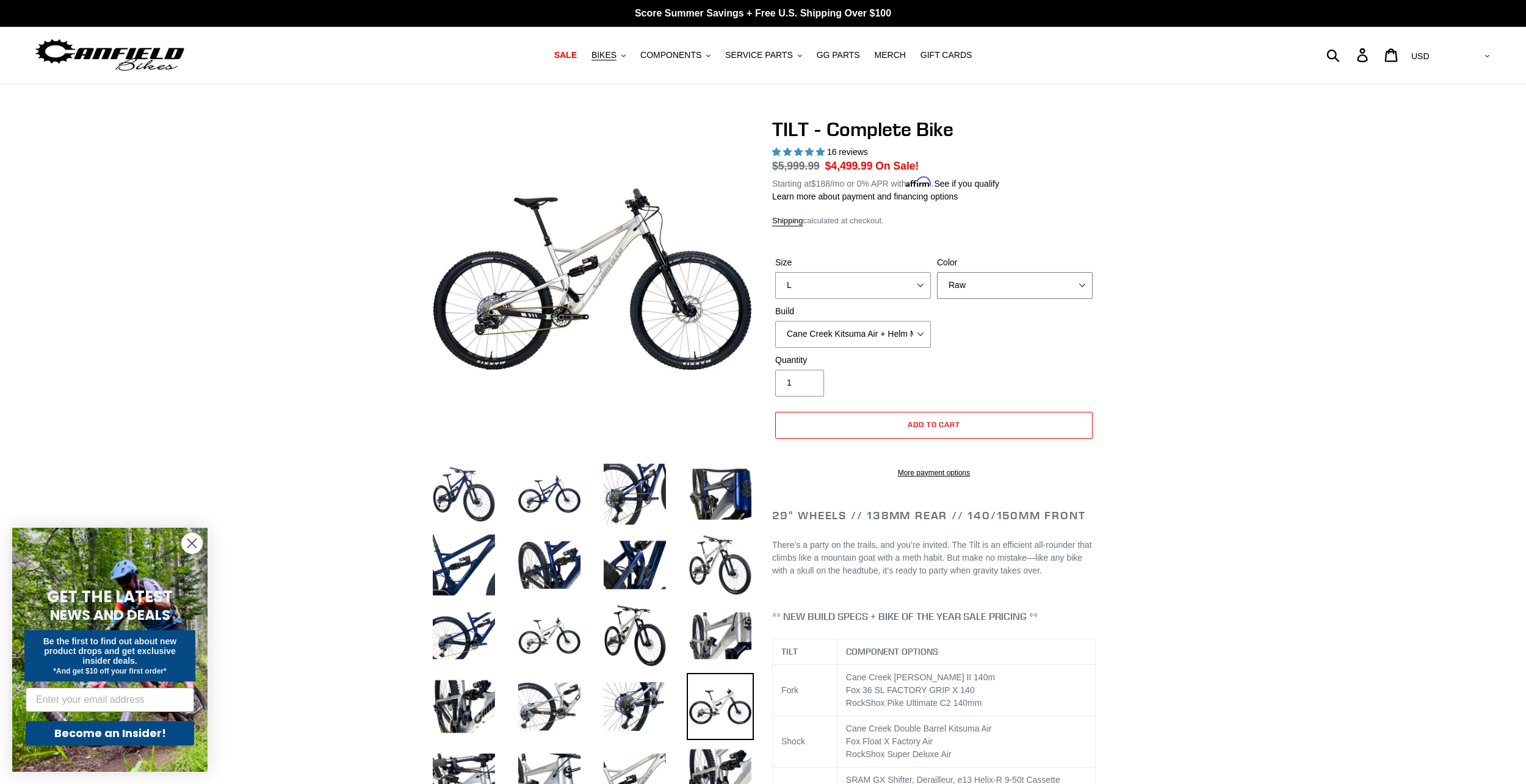
click at [1036, 290] on select "Pearl Night Blue Stealth Silver Raw" at bounding box center [1015, 286] width 156 height 27
click at [617, 59] on span "BIKES" at bounding box center [603, 55] width 25 height 10
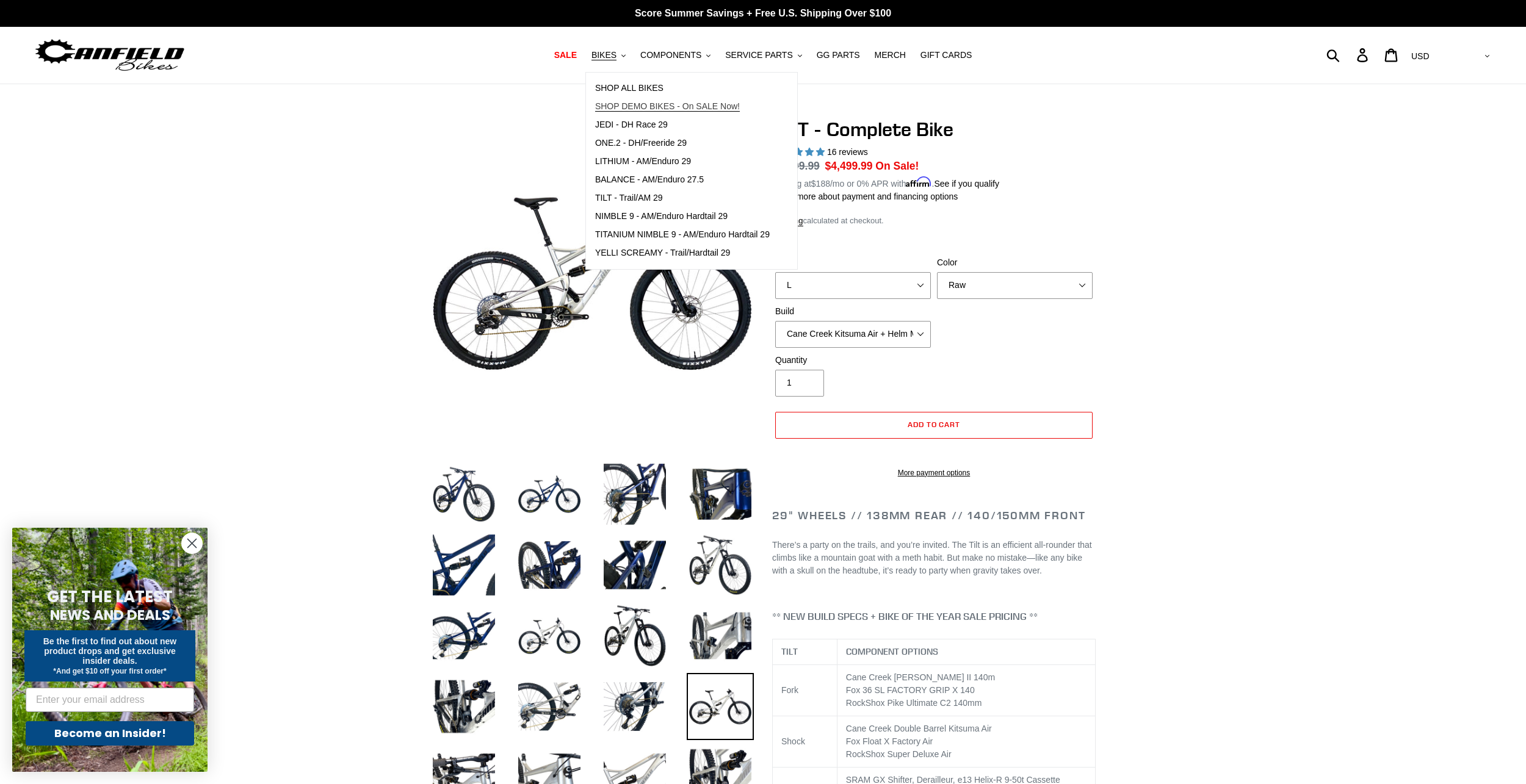
click at [643, 108] on span "SHOP DEMO BIKES - On SALE Now!" at bounding box center [667, 106] width 144 height 10
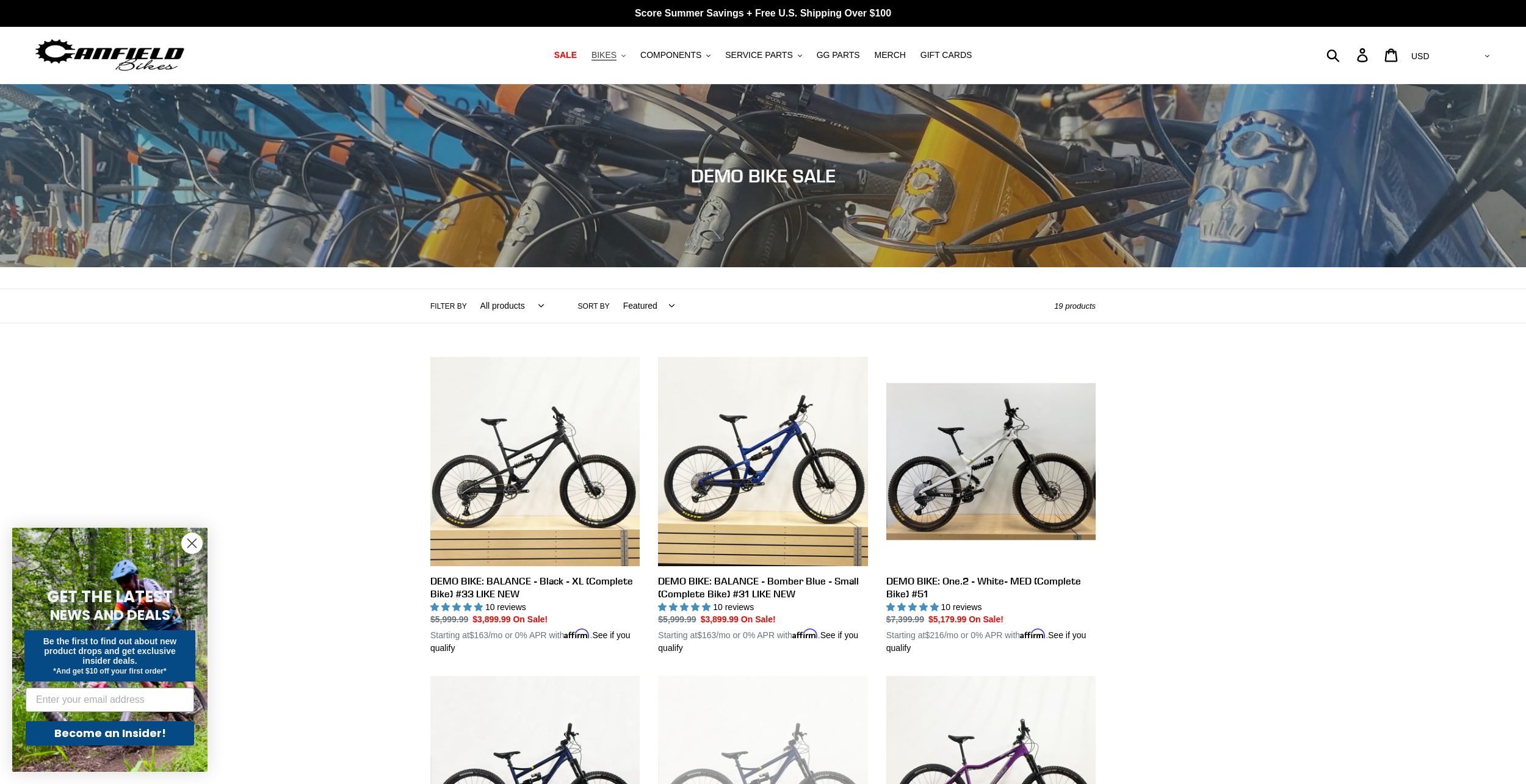
click at [617, 52] on span "BIKES" at bounding box center [603, 55] width 25 height 10
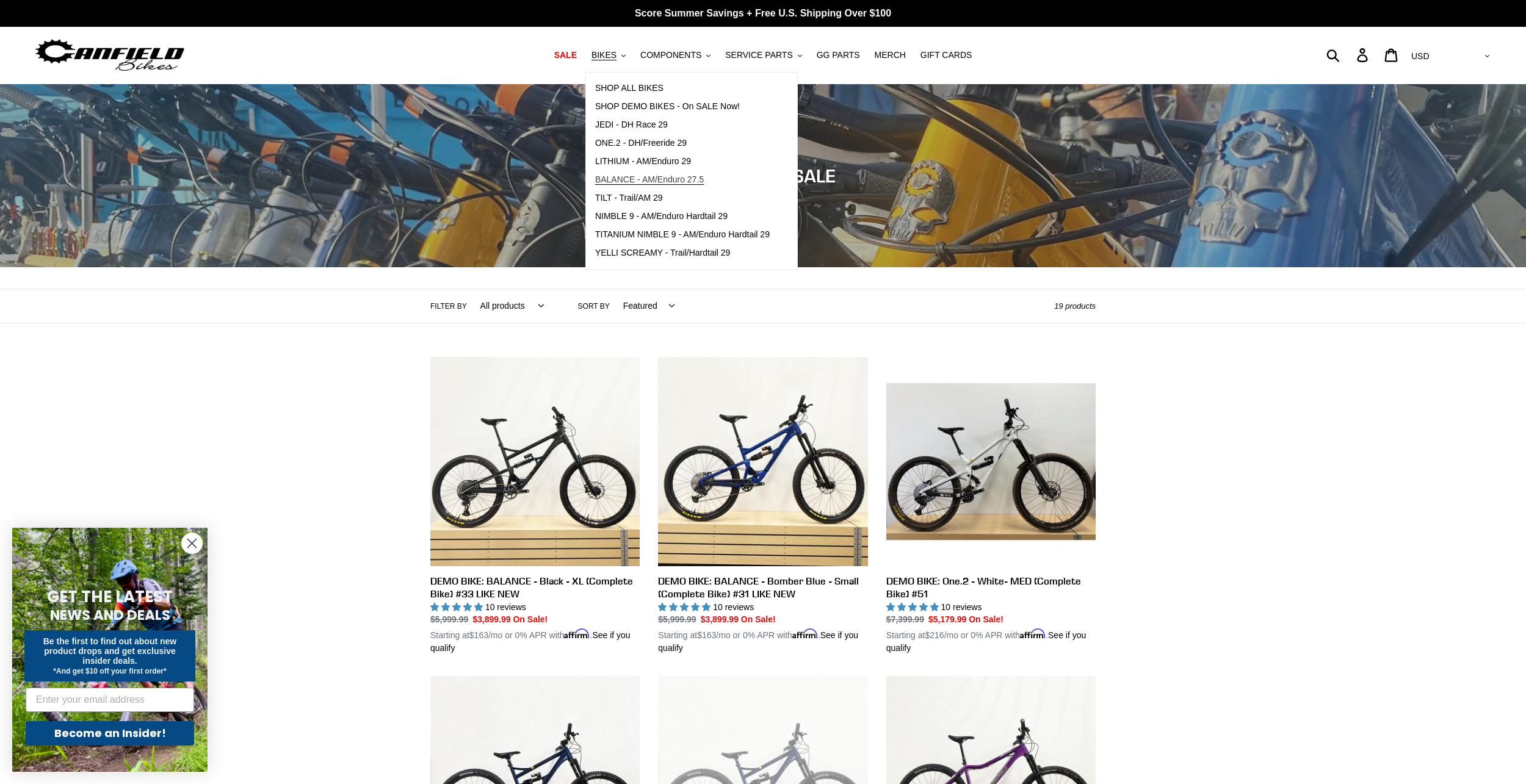
click at [674, 183] on span "BALANCE - AM/Enduro 27.5" at bounding box center [649, 180] width 109 height 10
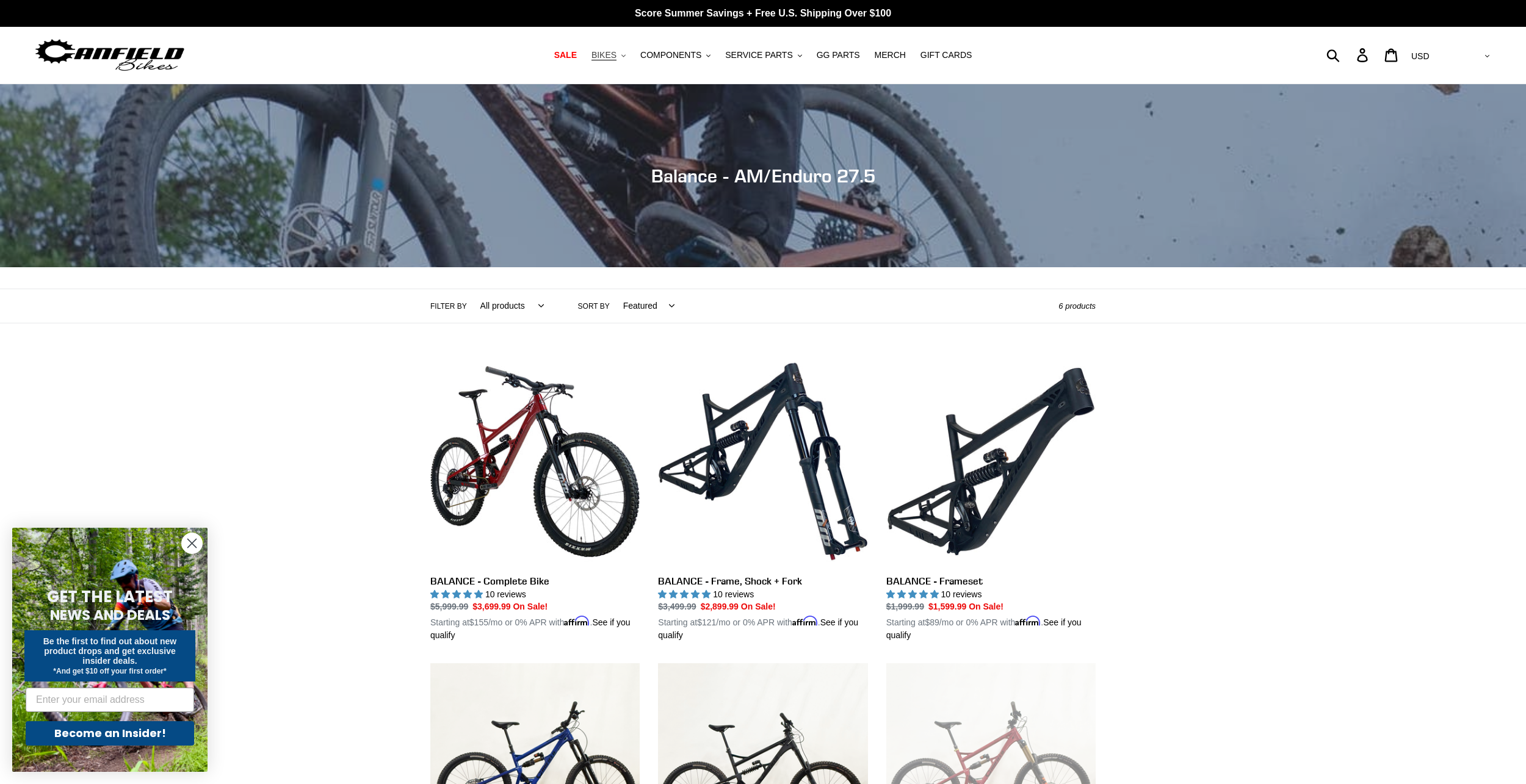
click at [614, 55] on span "BIKES" at bounding box center [603, 55] width 25 height 10
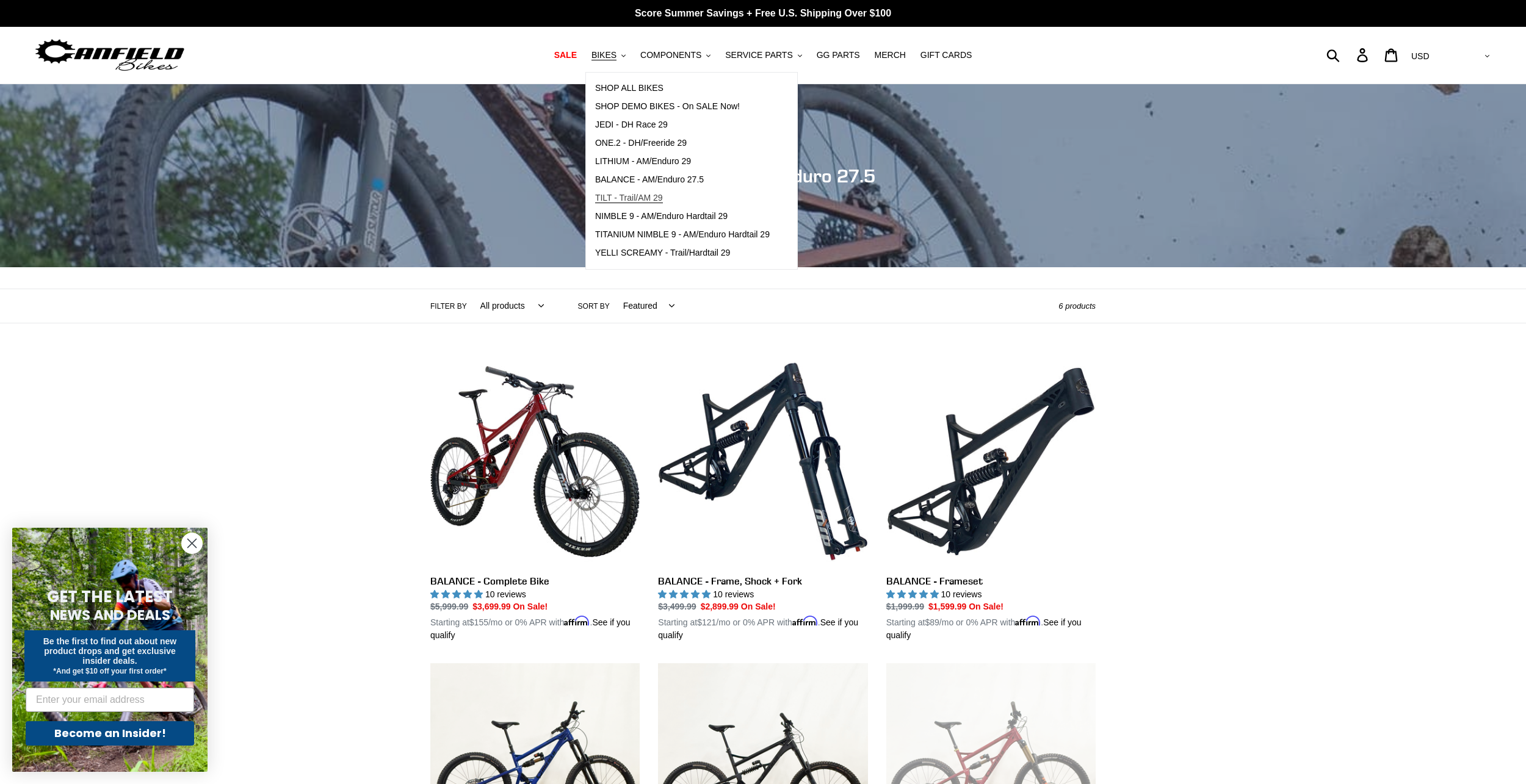
click at [630, 202] on span "TILT - Trail/AM 29" at bounding box center [629, 198] width 68 height 10
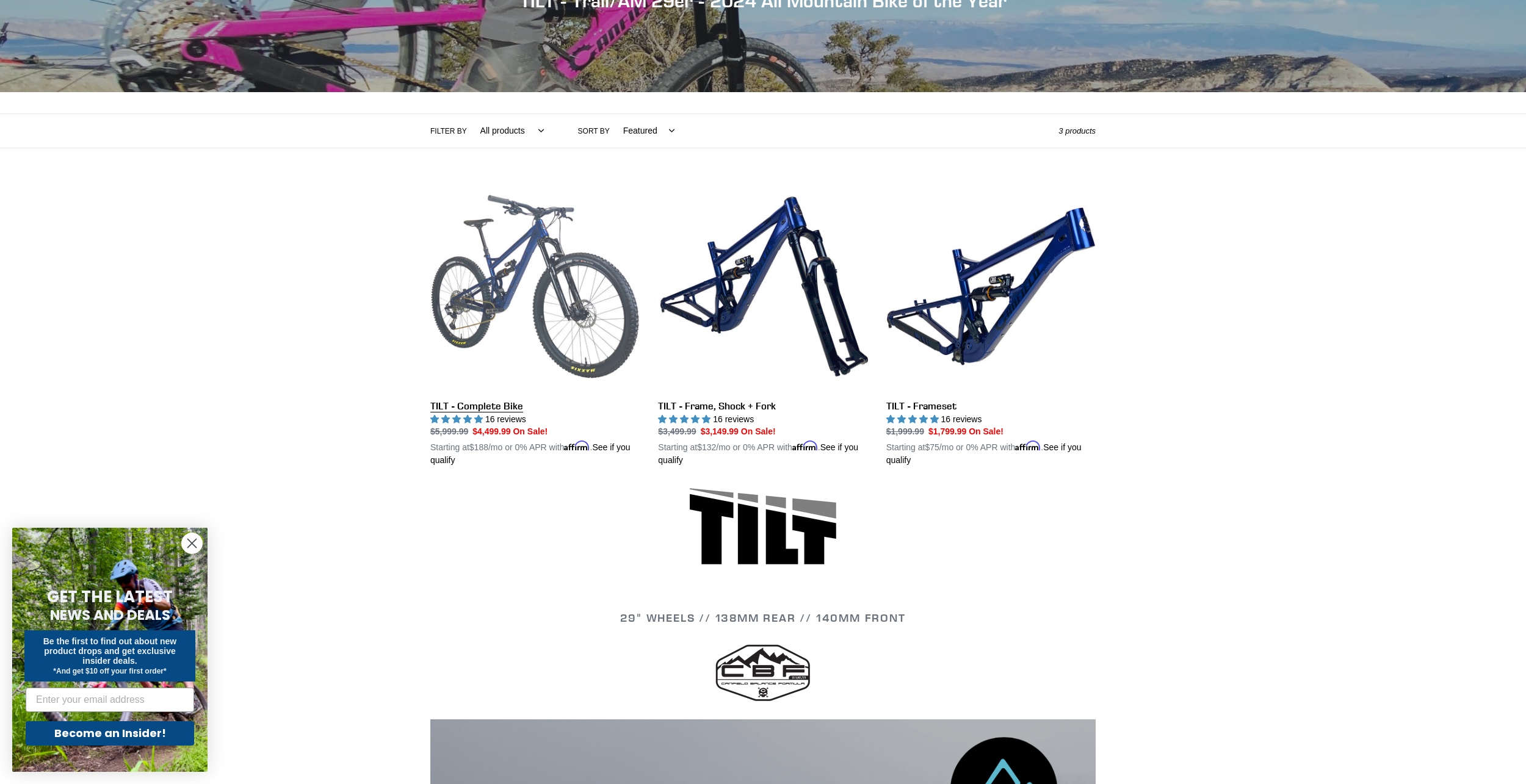
scroll to position [183, 0]
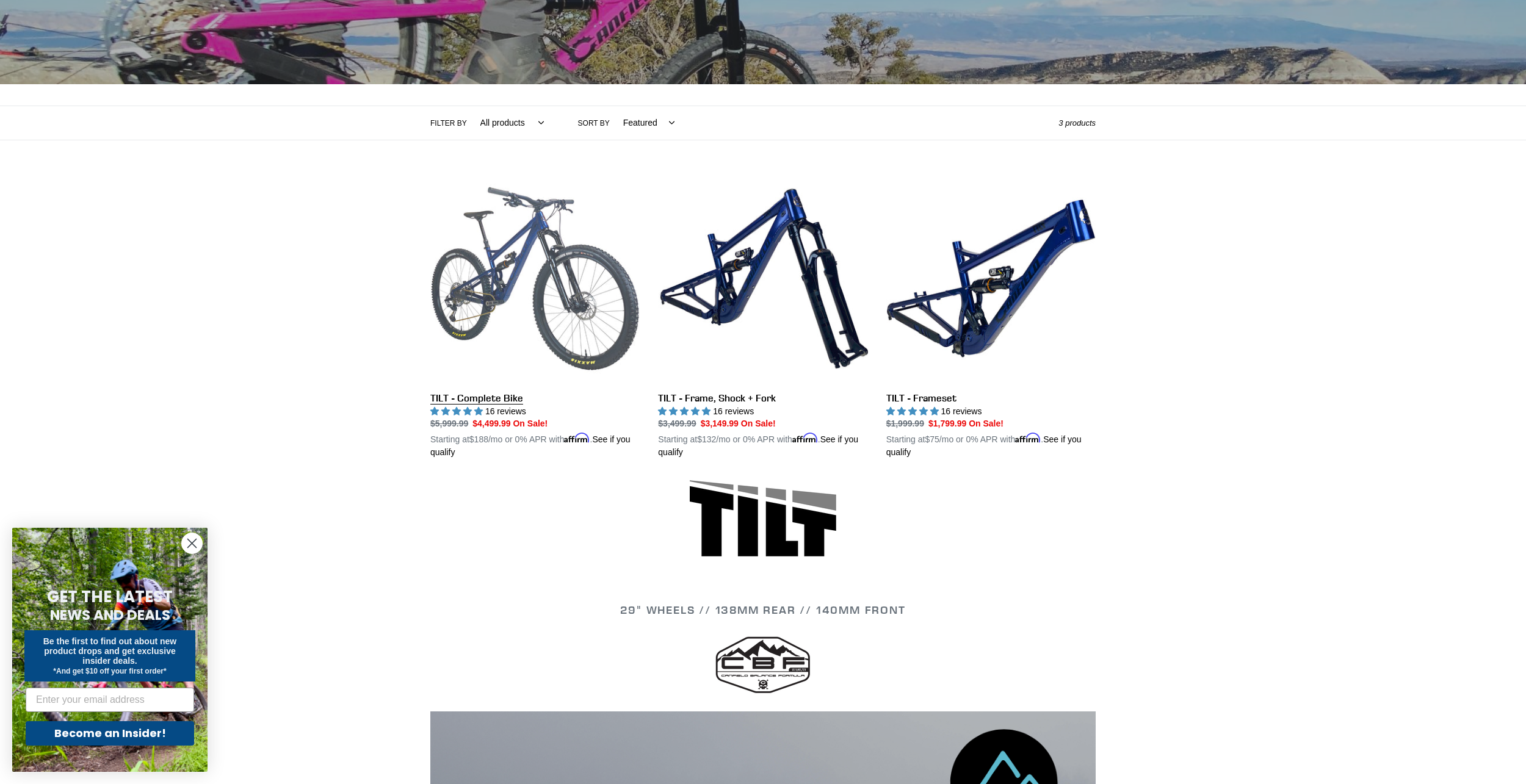
click at [568, 291] on link "TILT - Complete Bike" at bounding box center [535, 316] width 210 height 286
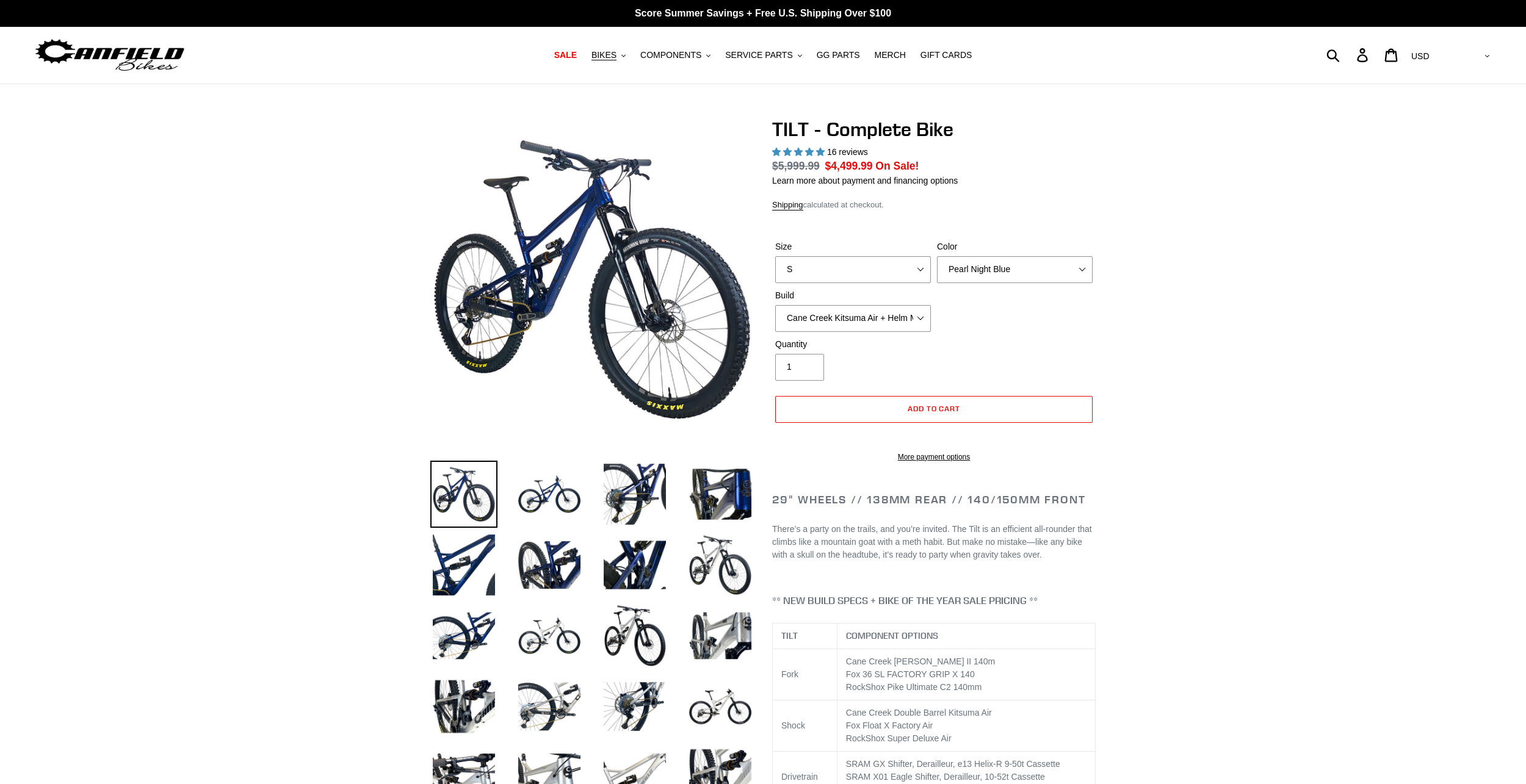
select select "highest-rating"
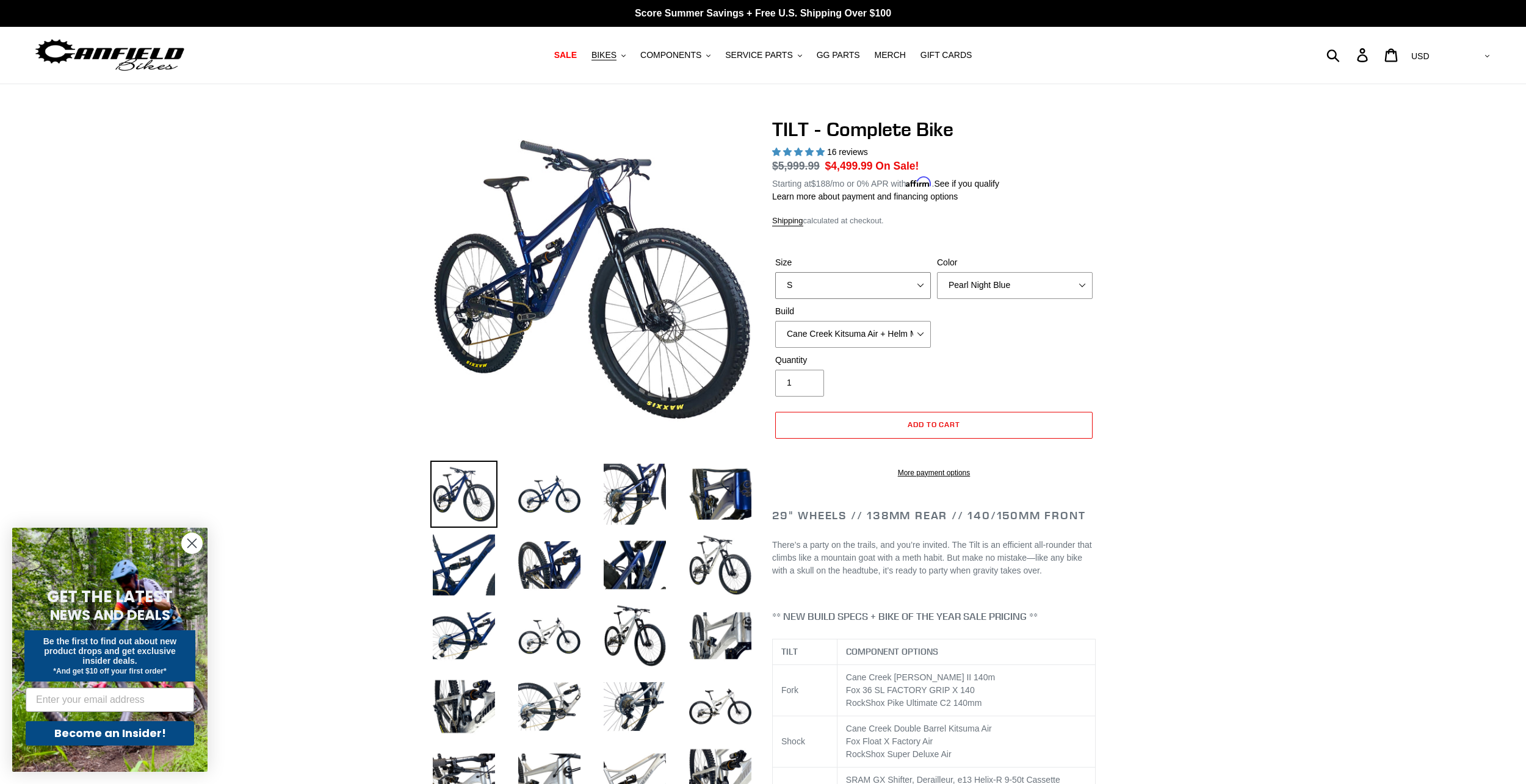
click at [903, 276] on select "S M L" at bounding box center [853, 286] width 156 height 27
select select "L"
click at [775, 272] on select "S M L" at bounding box center [853, 286] width 156 height 27
click at [990, 280] on select "Pearl Night Blue Stealth Silver Raw" at bounding box center [1015, 286] width 156 height 27
select select "Raw"
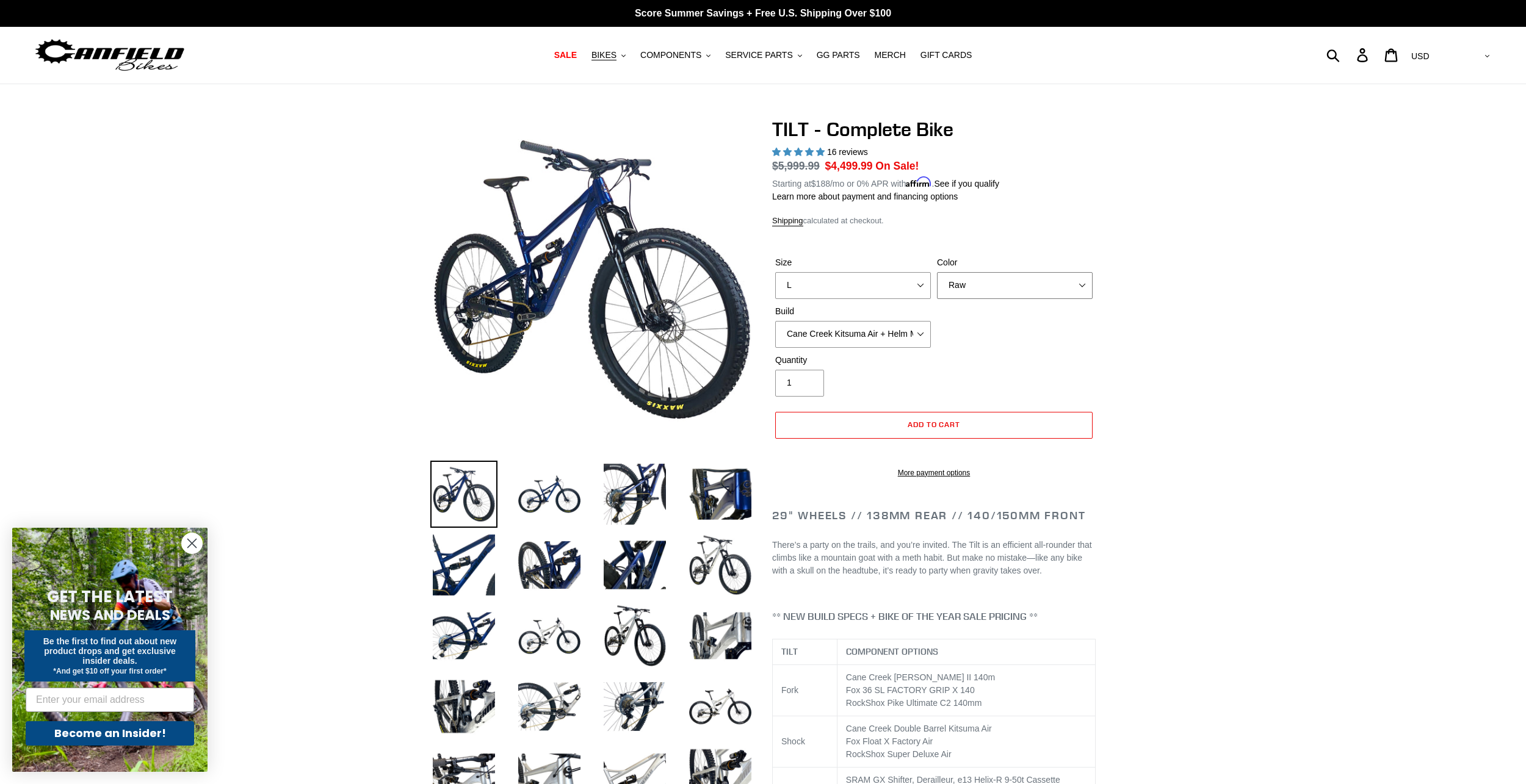
click at [937, 272] on select "Pearl Night Blue Stealth Silver Raw" at bounding box center [1015, 286] width 156 height 27
click at [546, 660] on img at bounding box center [549, 636] width 67 height 67
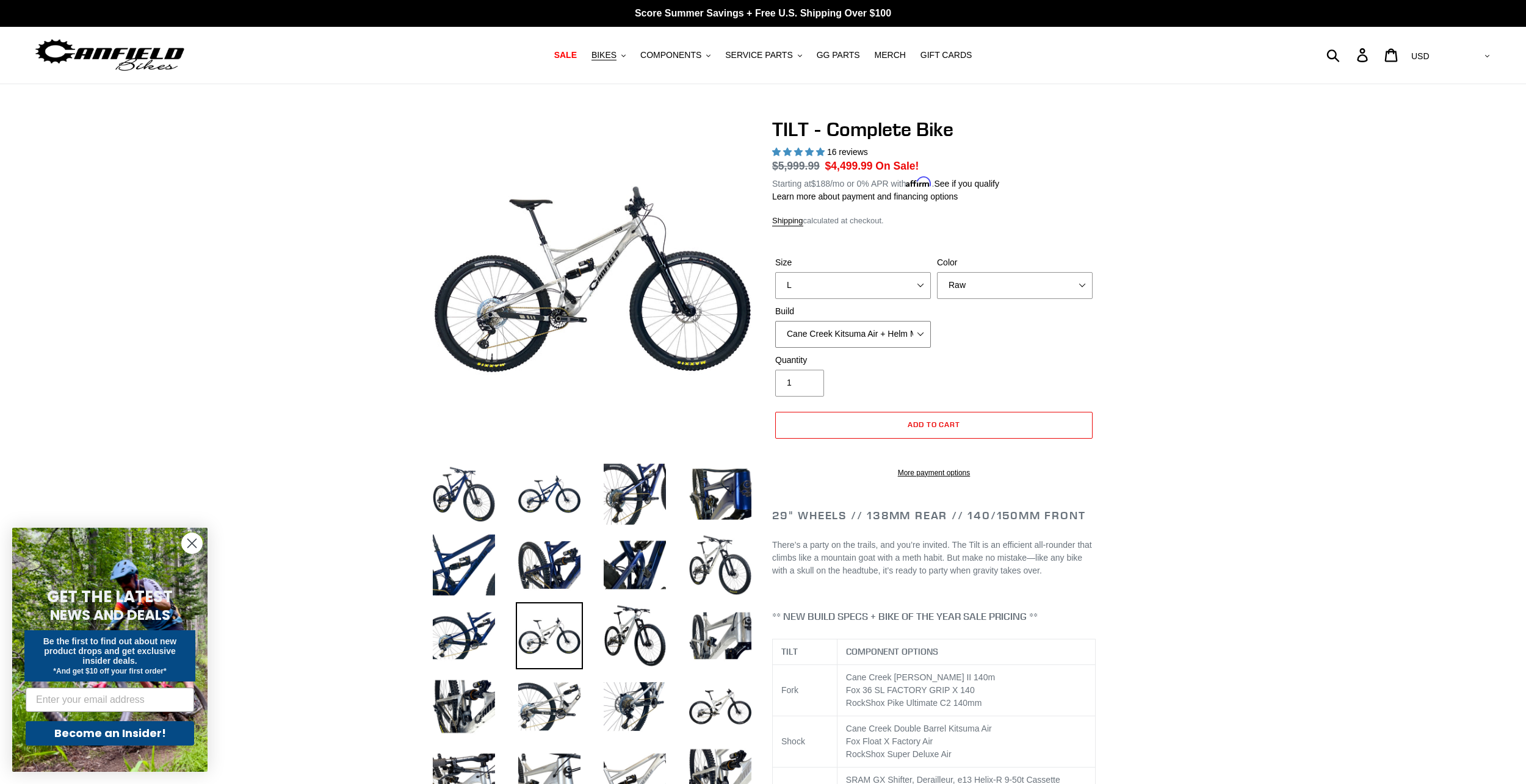
click at [843, 336] on select "Cane Creek Kitsuma Air + Helm MKII 140 + SRAM GX Cane Creek Kitsuma Air + Helm …" at bounding box center [853, 334] width 156 height 27
click at [775, 321] on select "Cane Creek Kitsuma Air + Helm MKII 140 + SRAM GX Cane Creek Kitsuma Air + Helm …" at bounding box center [853, 334] width 156 height 27
click at [842, 325] on select "Cane Creek Kitsuma Air + Helm MKII 140 + SRAM GX Cane Creek Kitsuma Air + Helm …" at bounding box center [853, 334] width 156 height 27
select select "Fox Float X + 36 SL Factory Grip X 140 + SRAM GX"
click at [775, 321] on select "Cane Creek Kitsuma Air + Helm MKII 140 + SRAM GX Cane Creek Kitsuma Air + Helm …" at bounding box center [853, 334] width 156 height 27
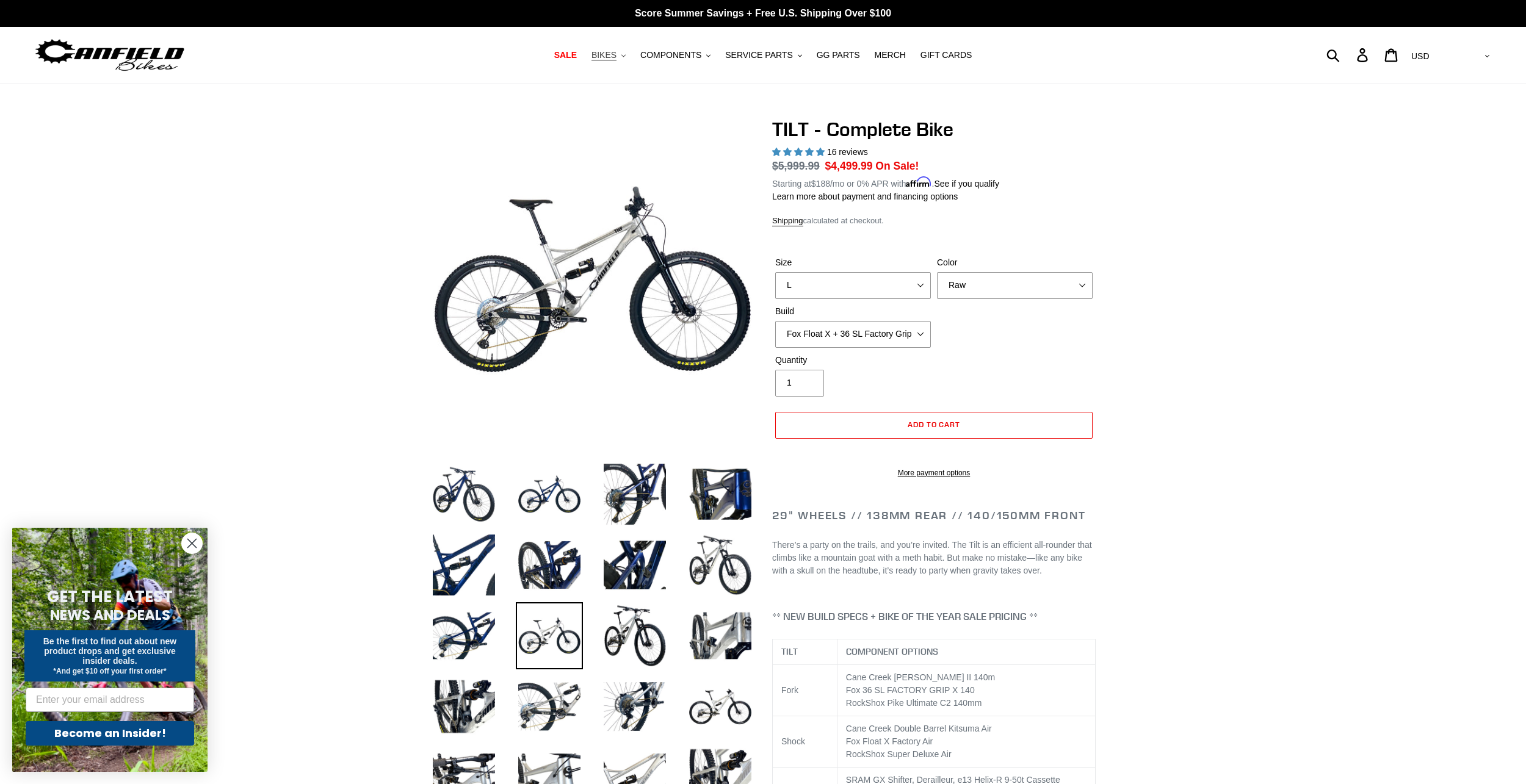
click at [631, 52] on button "BIKES .cls-1{fill:#231f20}" at bounding box center [608, 55] width 46 height 16
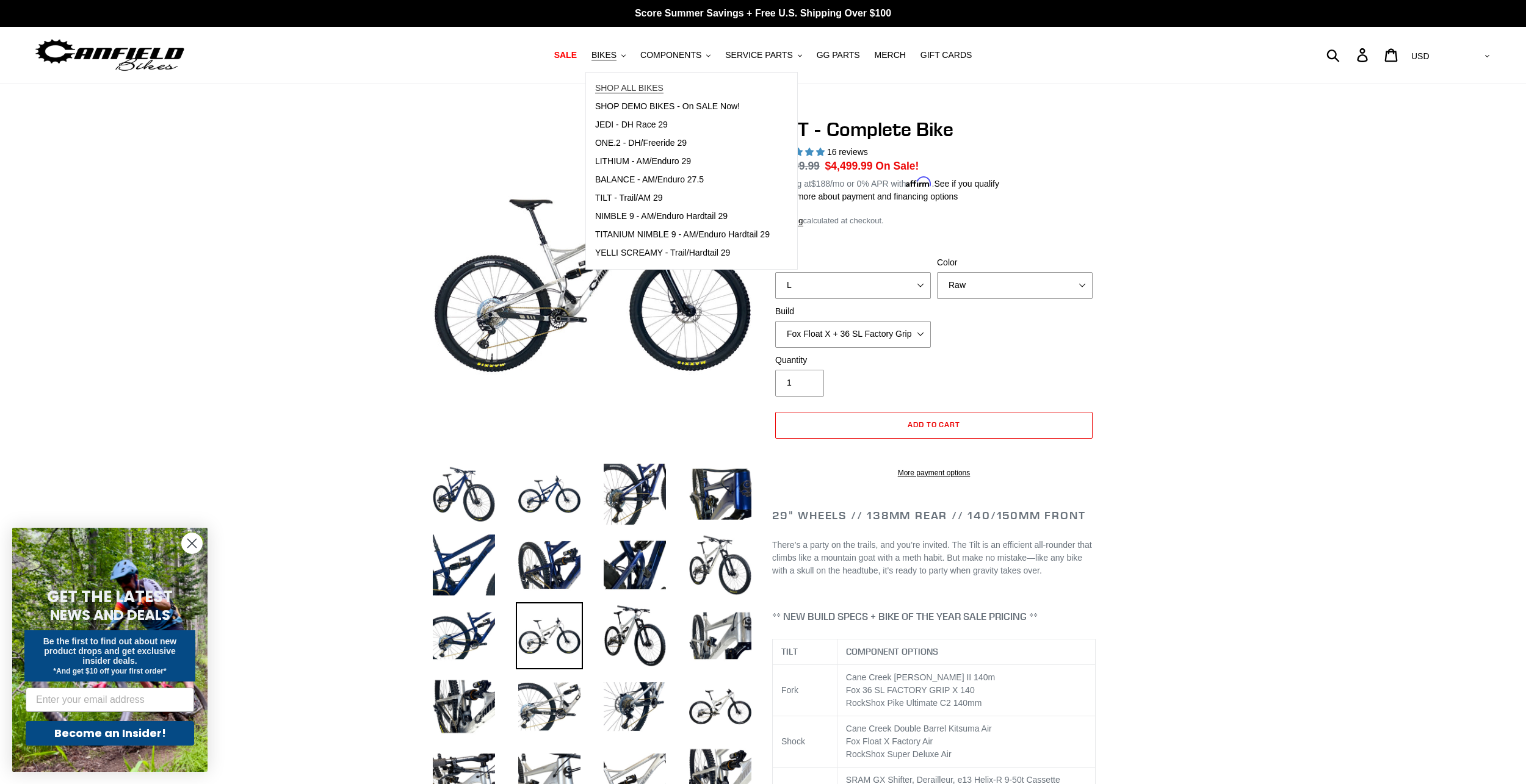
click at [644, 91] on span "SHOP ALL BIKES" at bounding box center [629, 88] width 68 height 10
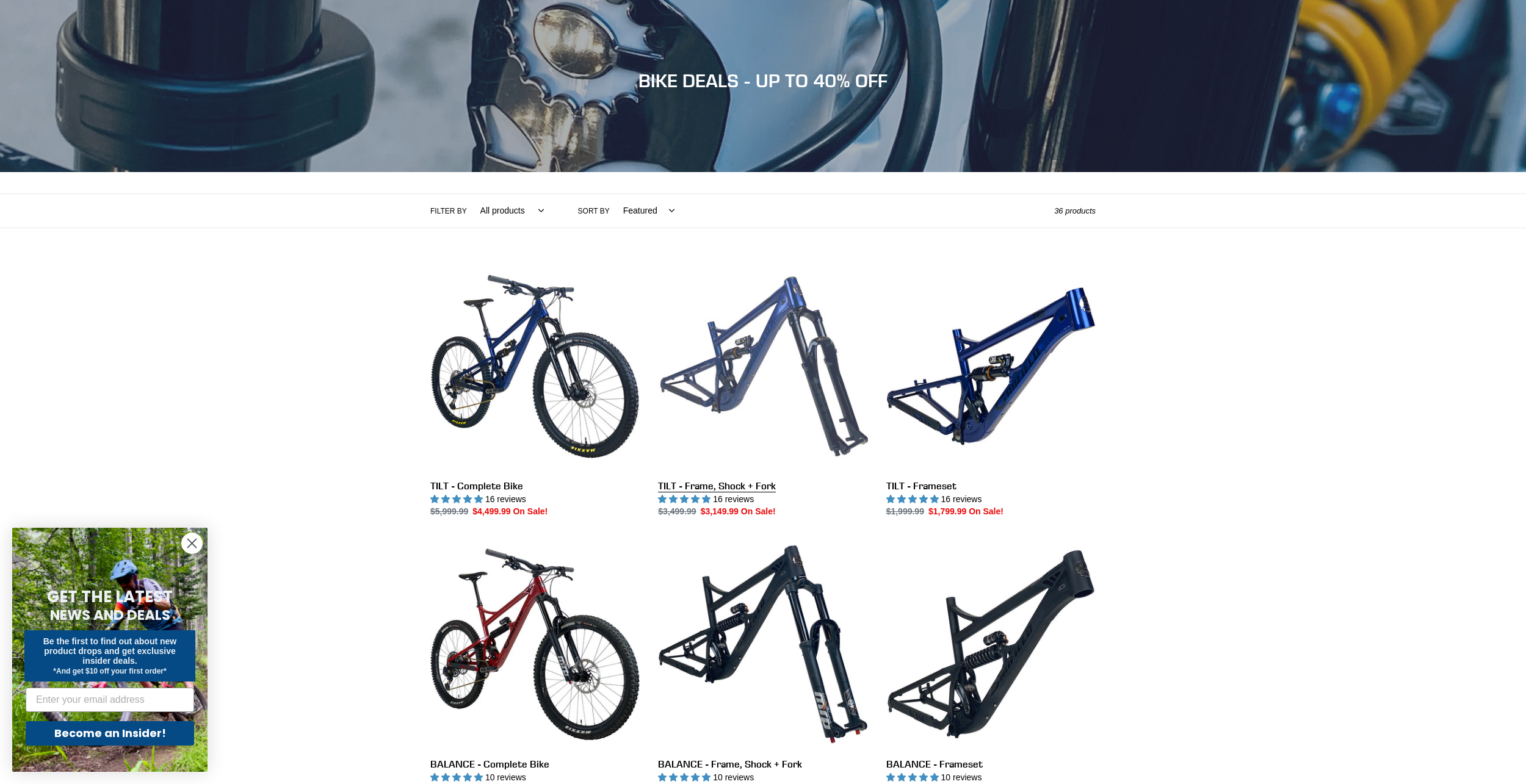
scroll to position [366, 0]
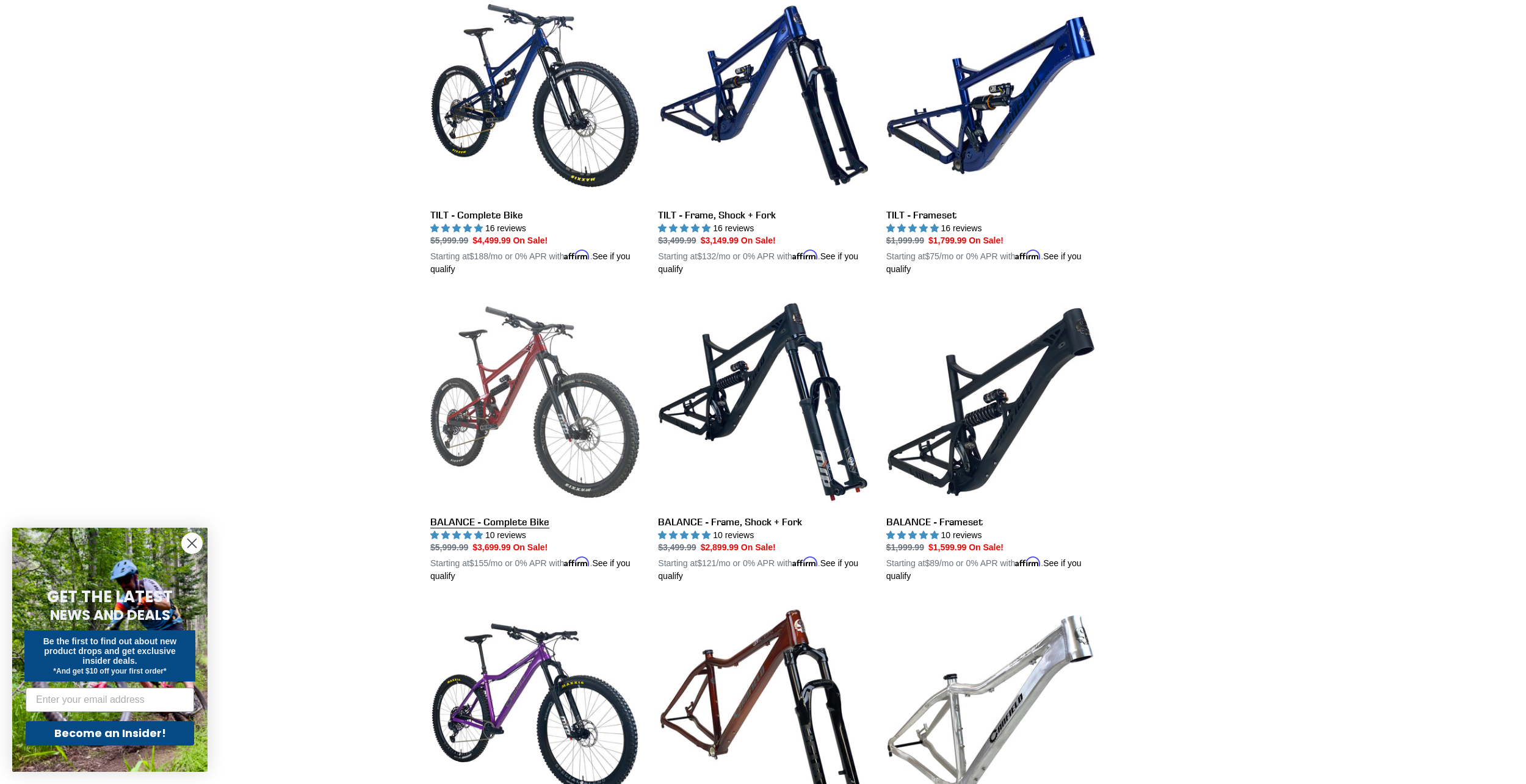
click at [518, 377] on link "BALANCE - Complete Bike" at bounding box center [535, 440] width 210 height 286
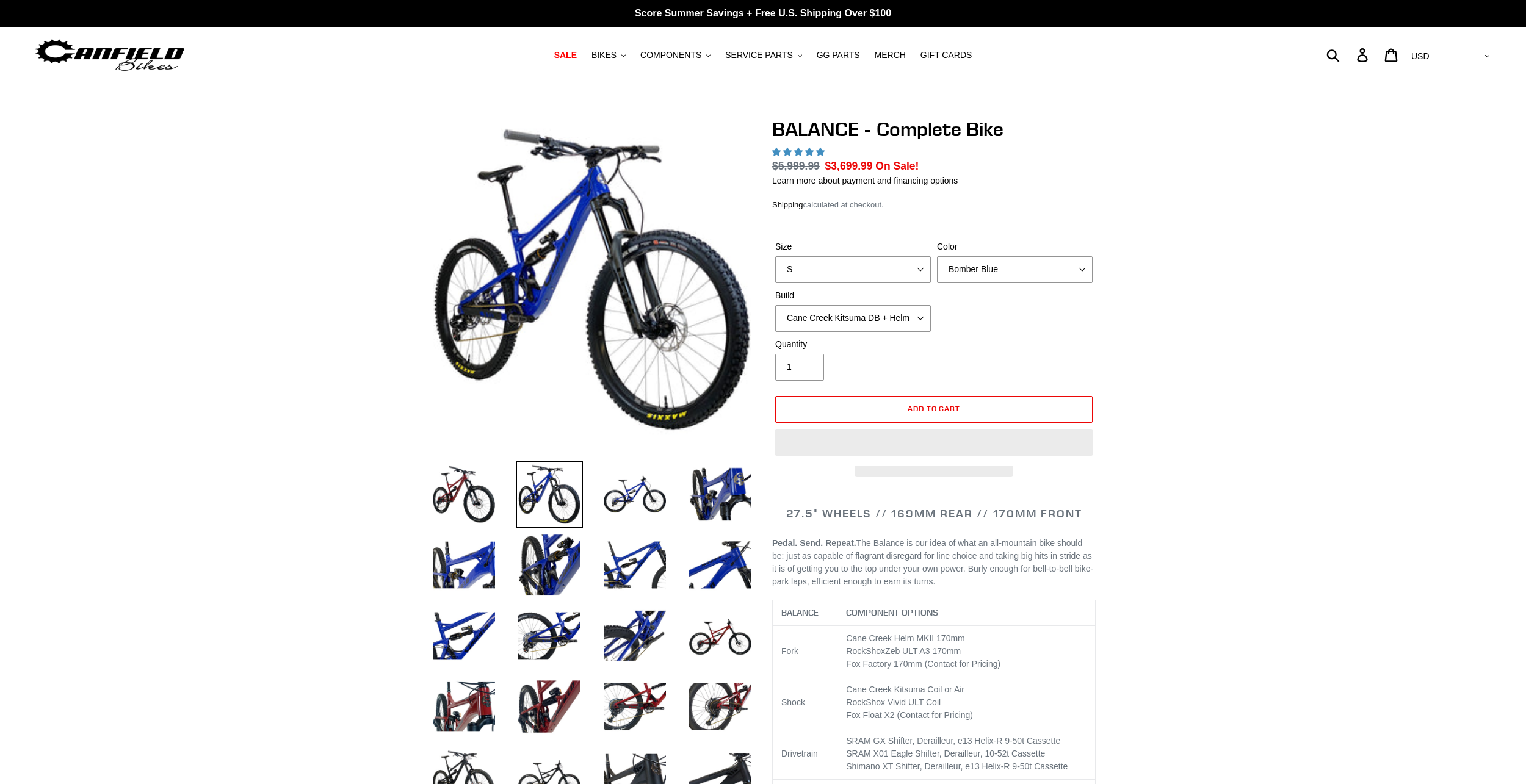
select select "highest-rating"
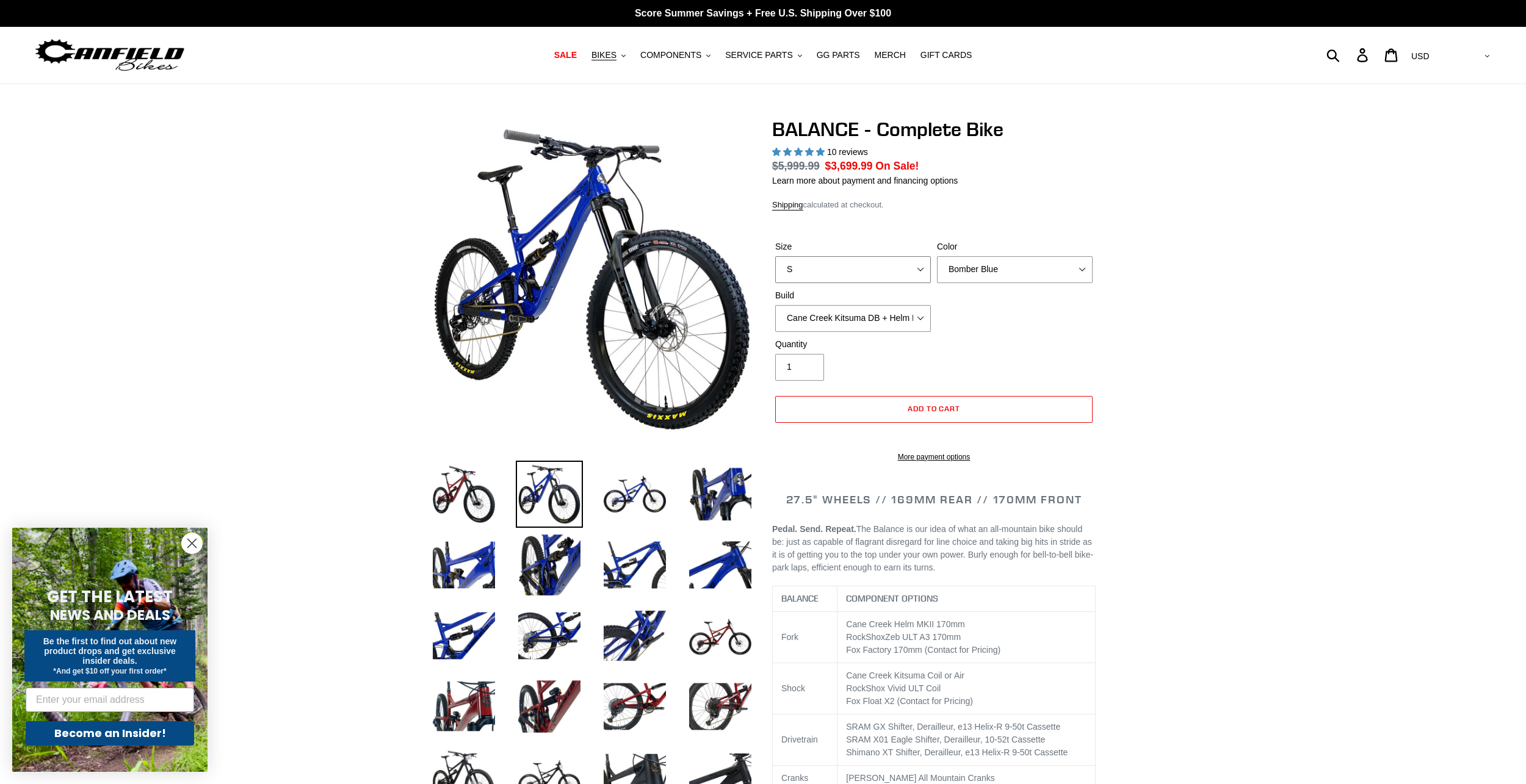
click at [876, 266] on select "S M L XL" at bounding box center [853, 270] width 156 height 27
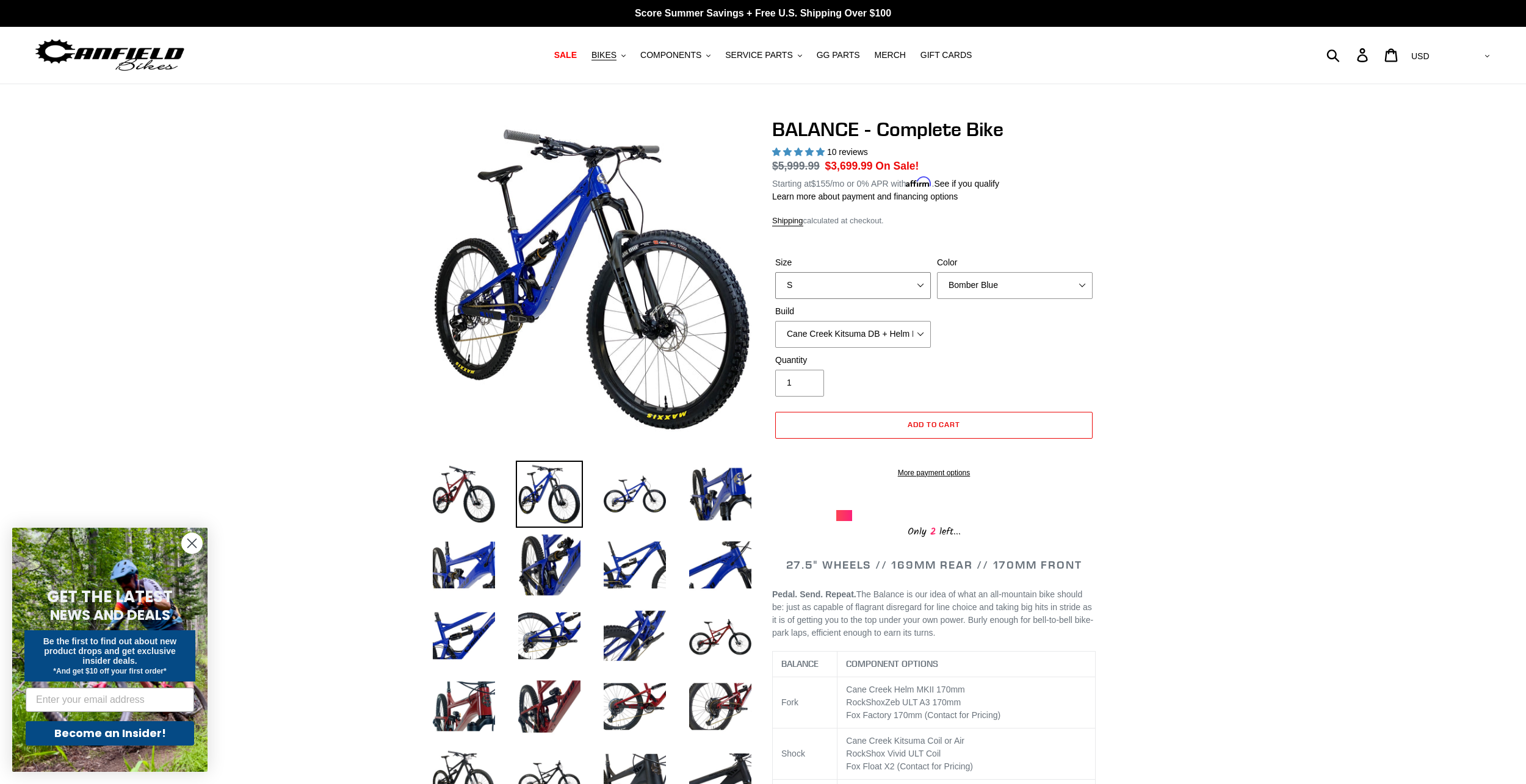
select select "XL"
click at [775, 272] on select "S M L XL" at bounding box center [853, 286] width 156 height 27
click at [979, 273] on select "Bomber Blue Goat's Blood Stealth Black" at bounding box center [1015, 286] width 156 height 27
click at [937, 272] on select "Bomber Blue Goat's Blood Stealth Black" at bounding box center [1015, 286] width 156 height 27
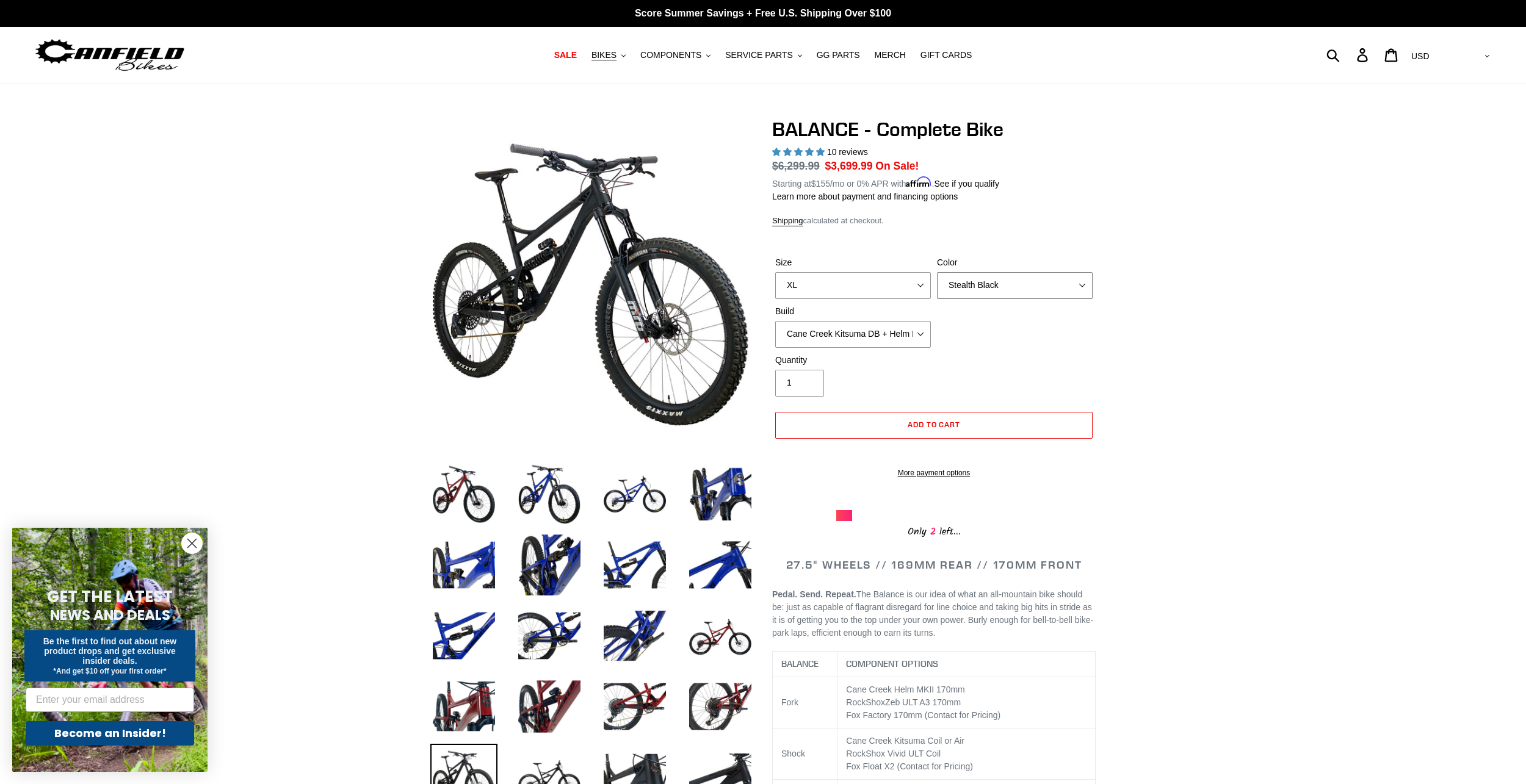
click at [977, 296] on select "Bomber Blue Goat's Blood Stealth Black" at bounding box center [1015, 286] width 156 height 27
click at [937, 272] on select "Bomber Blue Goat's Blood Stealth Black" at bounding box center [1015, 286] width 156 height 27
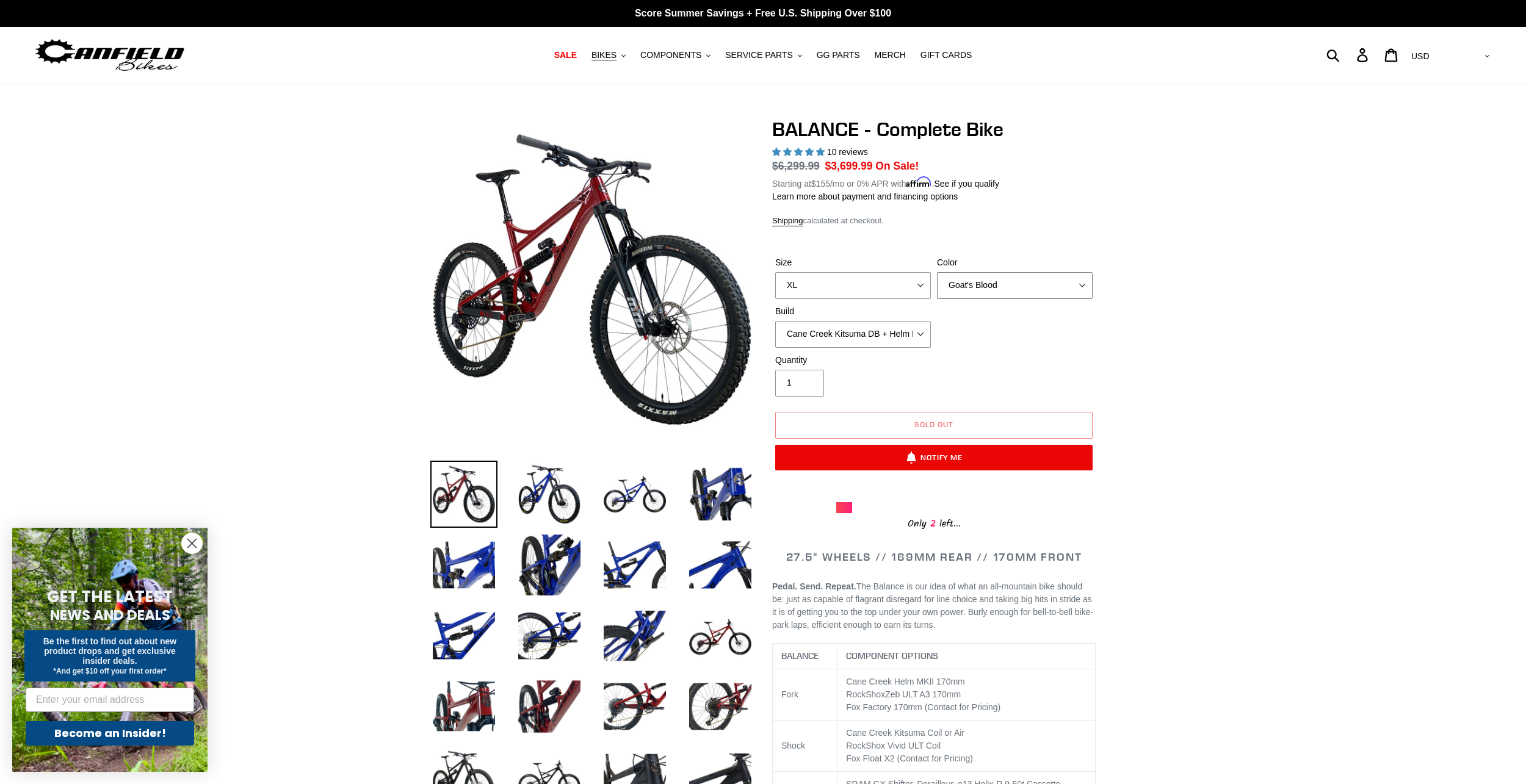
click at [979, 284] on select "Bomber Blue Goat's Blood Stealth Black" at bounding box center [1015, 286] width 156 height 27
select select "Bomber Blue"
click at [937, 272] on select "Bomber Blue Goat's Blood Stealth Black" at bounding box center [1015, 286] width 156 height 27
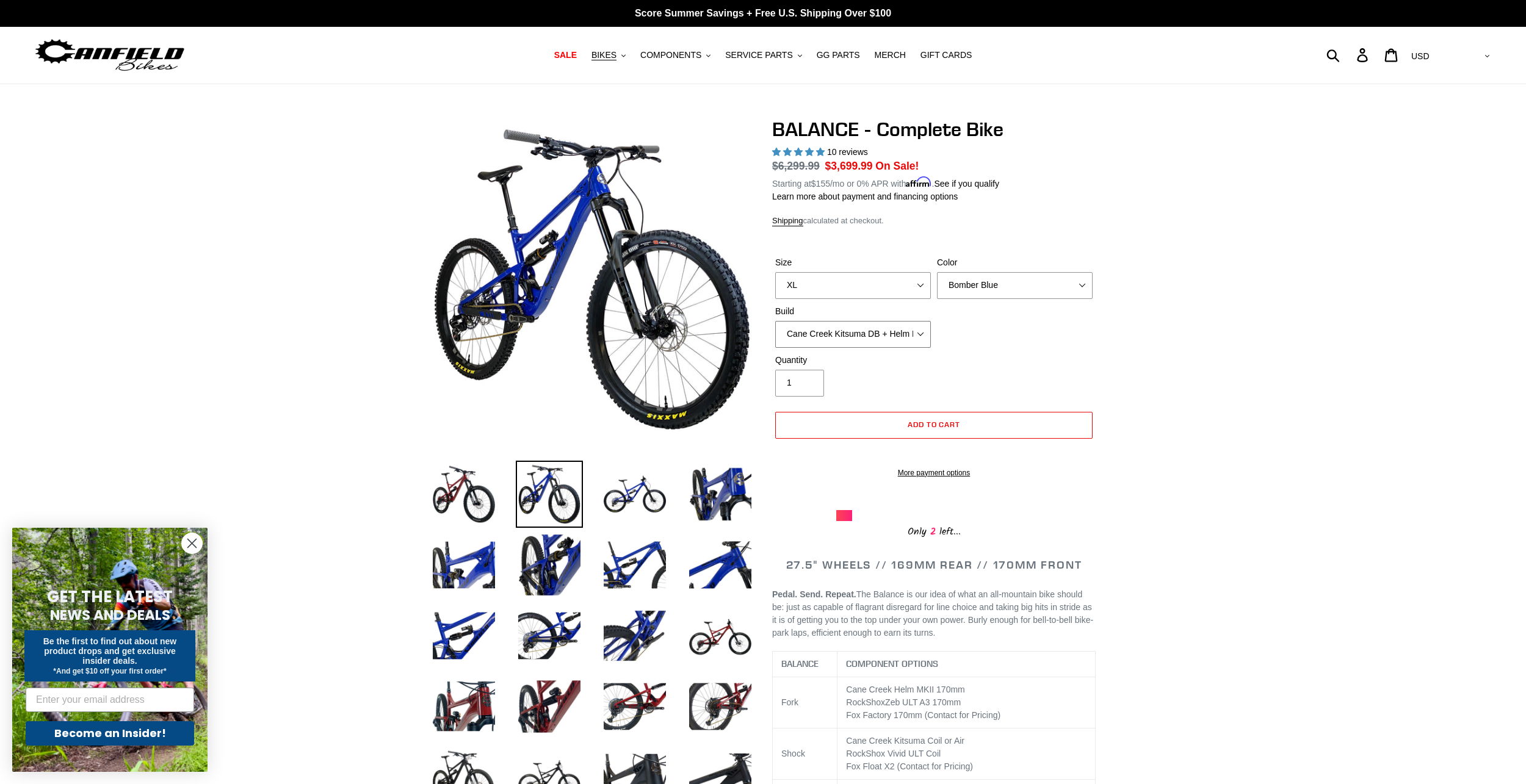
click at [888, 337] on select "Cane Creek Kitsuma DB + Helm MKII + SRAM GX Cane Creek Kitsuma DB + Helm MKII +…" at bounding box center [853, 334] width 156 height 27
click at [775, 321] on select "Cane Creek Kitsuma DB + Helm MKII + SRAM GX Cane Creek Kitsuma DB + Helm MKII +…" at bounding box center [853, 334] width 156 height 27
click at [869, 323] on select "Cane Creek Kitsuma DB + Helm MKII + SRAM GX Cane Creek Kitsuma DB + Helm MKII +…" at bounding box center [853, 334] width 156 height 27
click at [775, 321] on select "Cane Creek Kitsuma DB + Helm MKII + SRAM GX Cane Creek Kitsuma DB + Helm MKII +…" at bounding box center [853, 334] width 156 height 27
click at [876, 325] on select "Cane Creek Kitsuma DB + Helm MKII + SRAM GX Cane Creek Kitsuma DB + Helm MKII +…" at bounding box center [853, 334] width 156 height 27
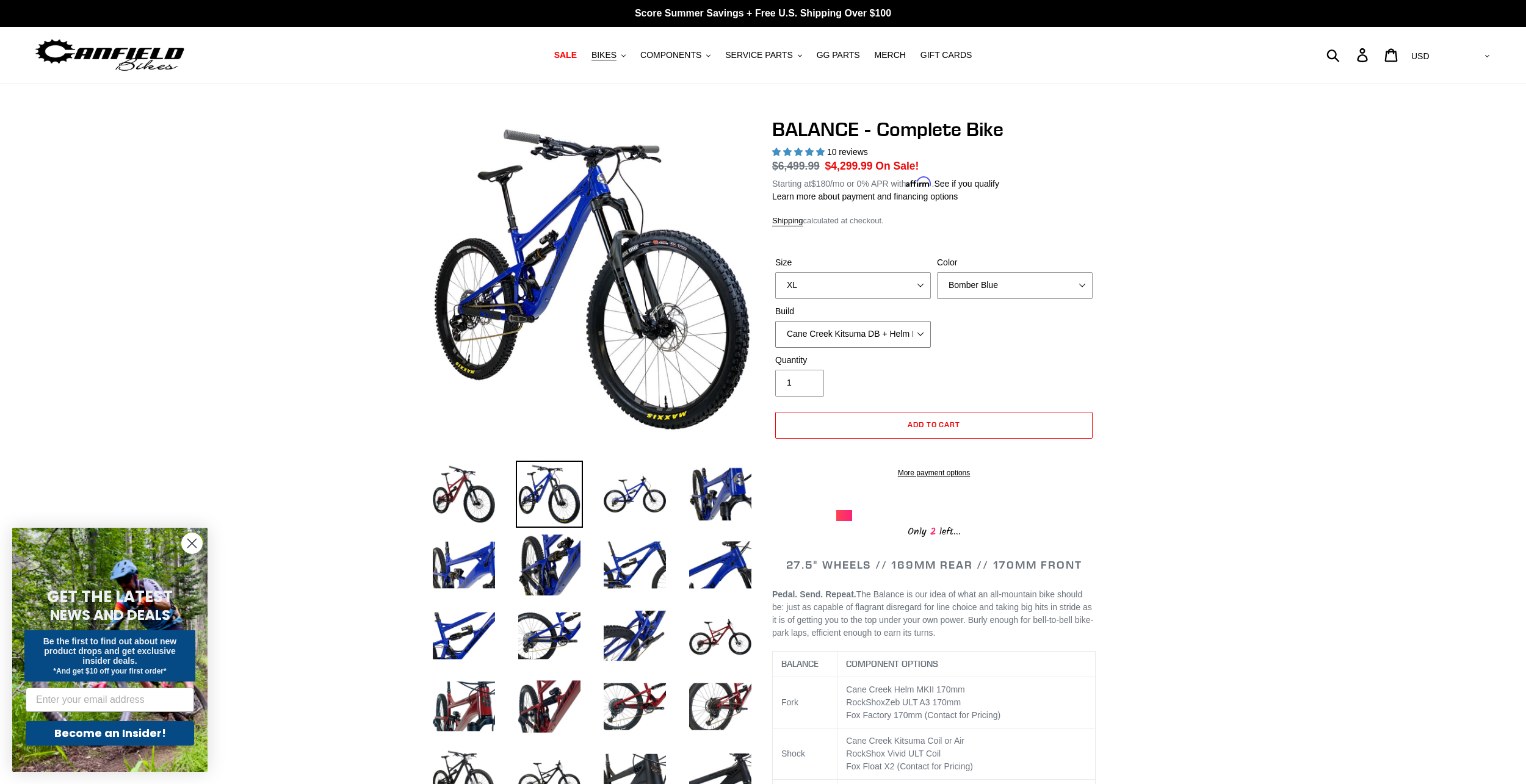
click at [775, 321] on select "Cane Creek Kitsuma DB + Helm MKII + SRAM GX Cane Creek Kitsuma DB + Helm MKII +…" at bounding box center [853, 334] width 156 height 27
drag, startPoint x: 889, startPoint y: 334, endPoint x: 893, endPoint y: 346, distance: 12.6
click at [889, 334] on select "Cane Creek Kitsuma DB + Helm MKII + SRAM GX Cane Creek Kitsuma DB + Helm MKII +…" at bounding box center [853, 334] width 156 height 27
click at [775, 321] on select "Cane Creek Kitsuma DB + Helm MKII + SRAM GX Cane Creek Kitsuma DB + Helm MKII +…" at bounding box center [853, 334] width 156 height 27
click at [882, 336] on select "Cane Creek Kitsuma DB + Helm MKII + SRAM GX Cane Creek Kitsuma DB + Helm MKII +…" at bounding box center [853, 334] width 156 height 27
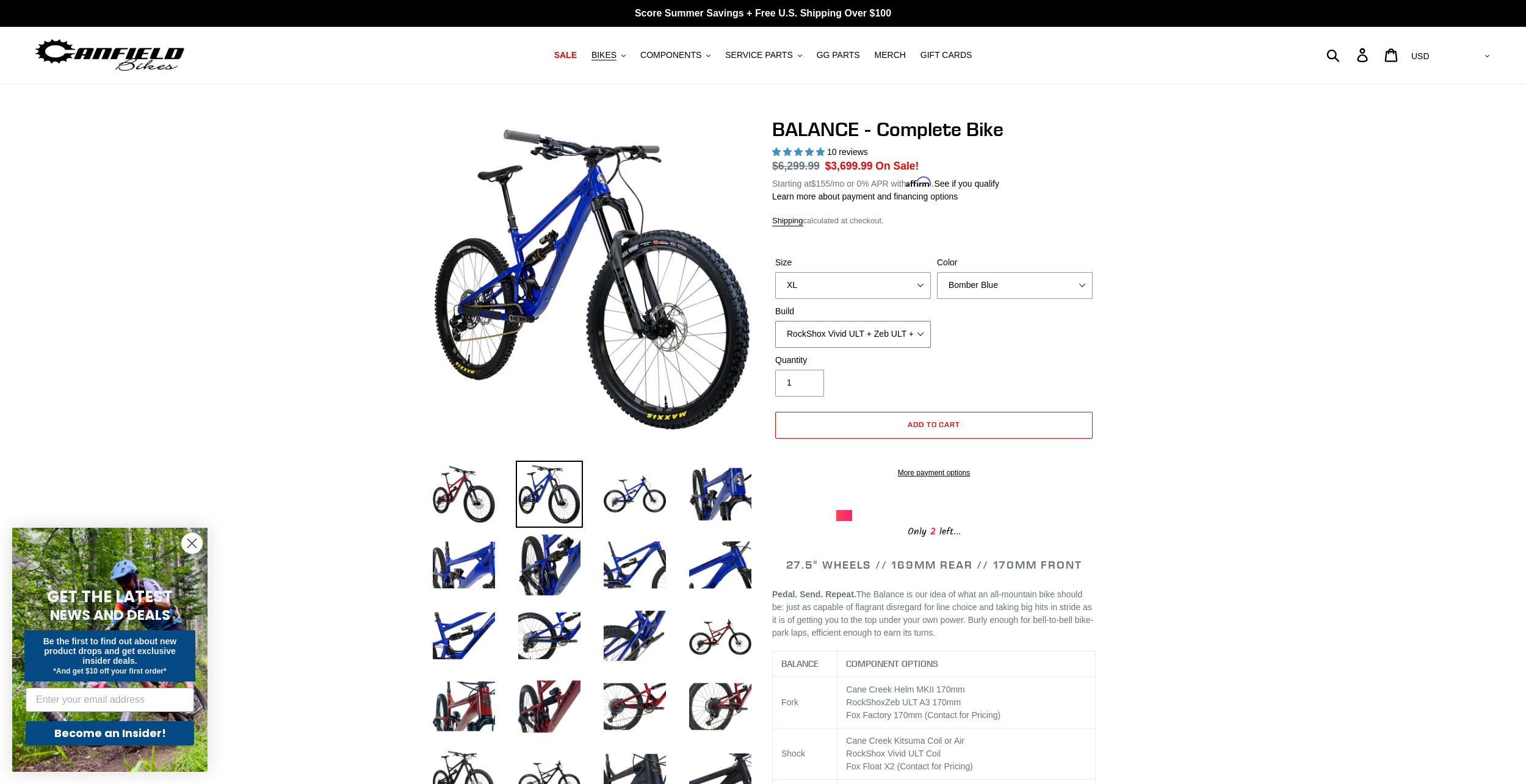
click at [775, 321] on select "Cane Creek Kitsuma DB + Helm MKII + SRAM GX Cane Creek Kitsuma DB + Helm MKII +…" at bounding box center [853, 334] width 156 height 27
click at [869, 331] on select "Cane Creek Kitsuma DB + Helm MKII + SRAM GX Cane Creek Kitsuma DB + Helm MKII +…" at bounding box center [853, 334] width 156 height 27
click at [775, 321] on select "Cane Creek Kitsuma DB + Helm MKII + SRAM GX Cane Creek Kitsuma DB + Helm MKII +…" at bounding box center [853, 334] width 156 height 27
click at [882, 342] on select "Cane Creek Kitsuma DB + Helm MKII + SRAM GX Cane Creek Kitsuma DB + Helm MKII +…" at bounding box center [853, 334] width 156 height 27
click at [775, 321] on select "Cane Creek Kitsuma DB + Helm MKII + SRAM GX Cane Creek Kitsuma DB + Helm MKII +…" at bounding box center [853, 334] width 156 height 27
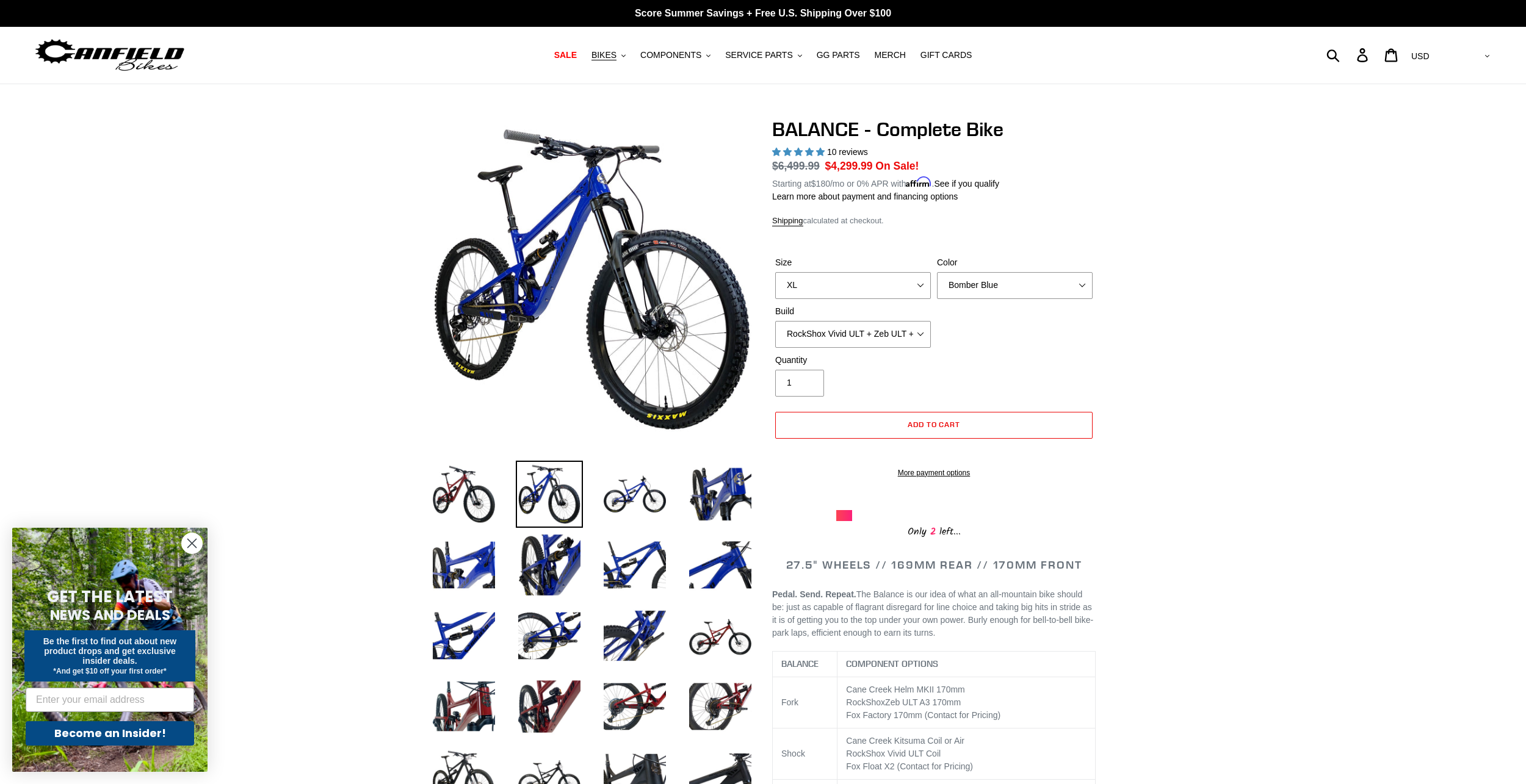
click at [876, 318] on div "Build Cane Creek Kitsuma DB + Helm MKII + SRAM GX Cane Creek Kitsuma DB + Helm …" at bounding box center [853, 326] width 162 height 43
click at [885, 337] on select "Cane Creek Kitsuma DB + Helm MKII + SRAM GX Cane Creek Kitsuma DB + Helm MKII +…" at bounding box center [853, 334] width 156 height 27
click at [775, 321] on select "Cane Creek Kitsuma DB + Helm MKII + SRAM GX Cane Creek Kitsuma DB + Helm MKII +…" at bounding box center [853, 334] width 156 height 27
click at [865, 330] on select "Cane Creek Kitsuma DB + Helm MKII + SRAM GX Cane Creek Kitsuma DB + Helm MKII +…" at bounding box center [853, 334] width 156 height 27
select select "Cane Creek Kitsuma DB + Helm MKII + SRAM XO"
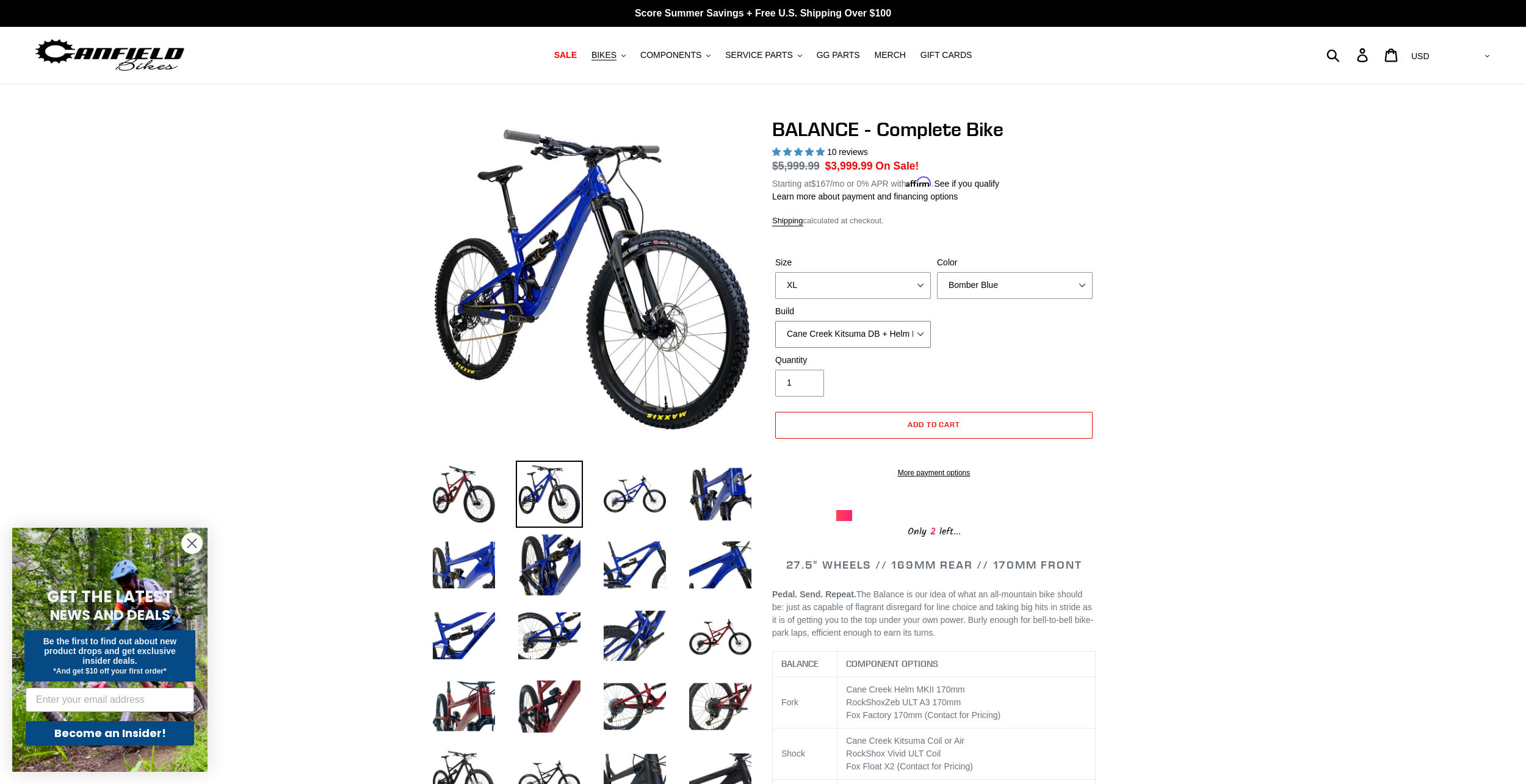
click at [775, 321] on select "Cane Creek Kitsuma DB + Helm MKII + SRAM GX Cane Creek Kitsuma DB + Helm MKII +…" at bounding box center [853, 334] width 156 height 27
click at [577, 58] on span "SALE" at bounding box center [566, 55] width 22 height 10
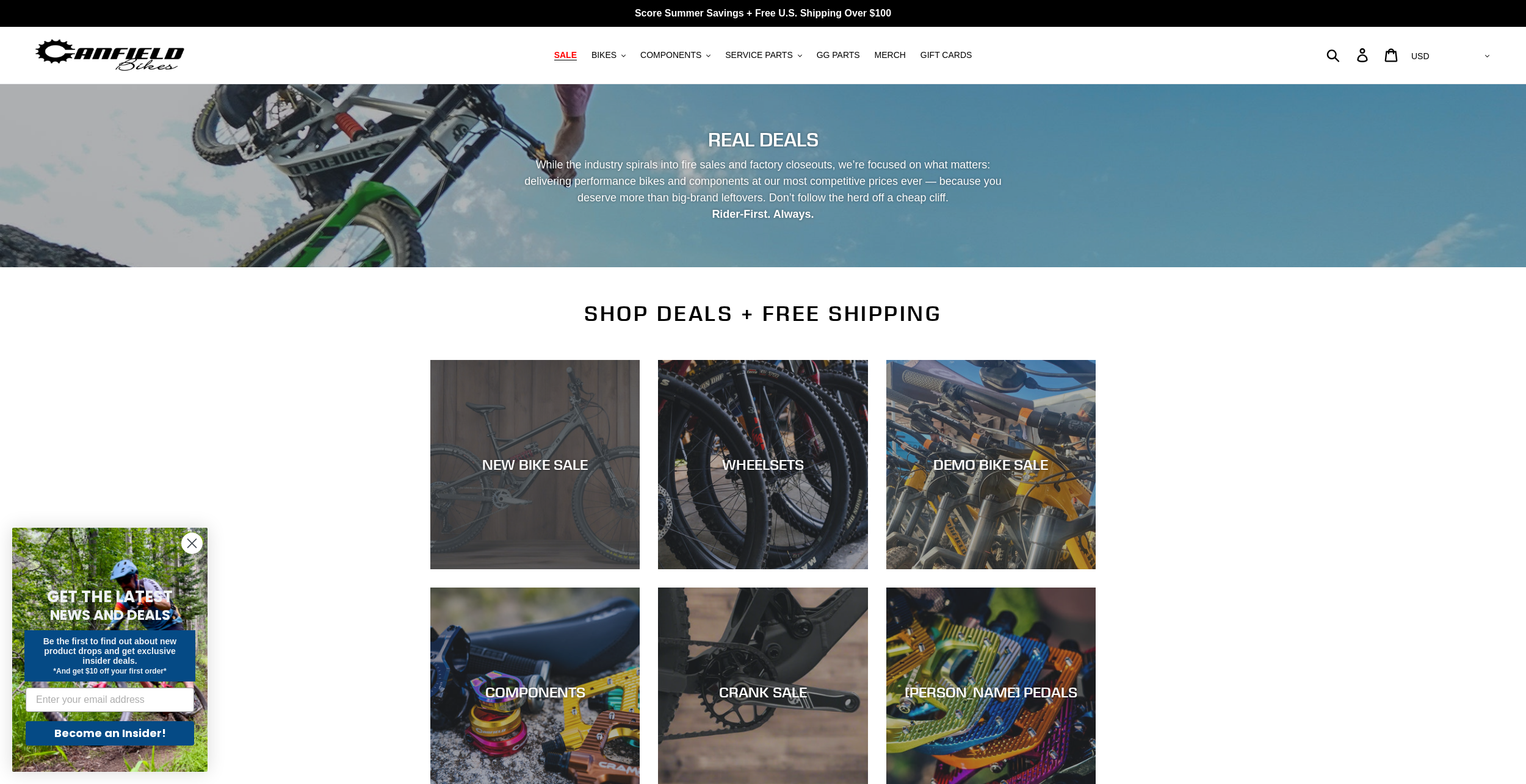
click at [620, 569] on div "NEW BIKE SALE" at bounding box center [535, 569] width 210 height 0
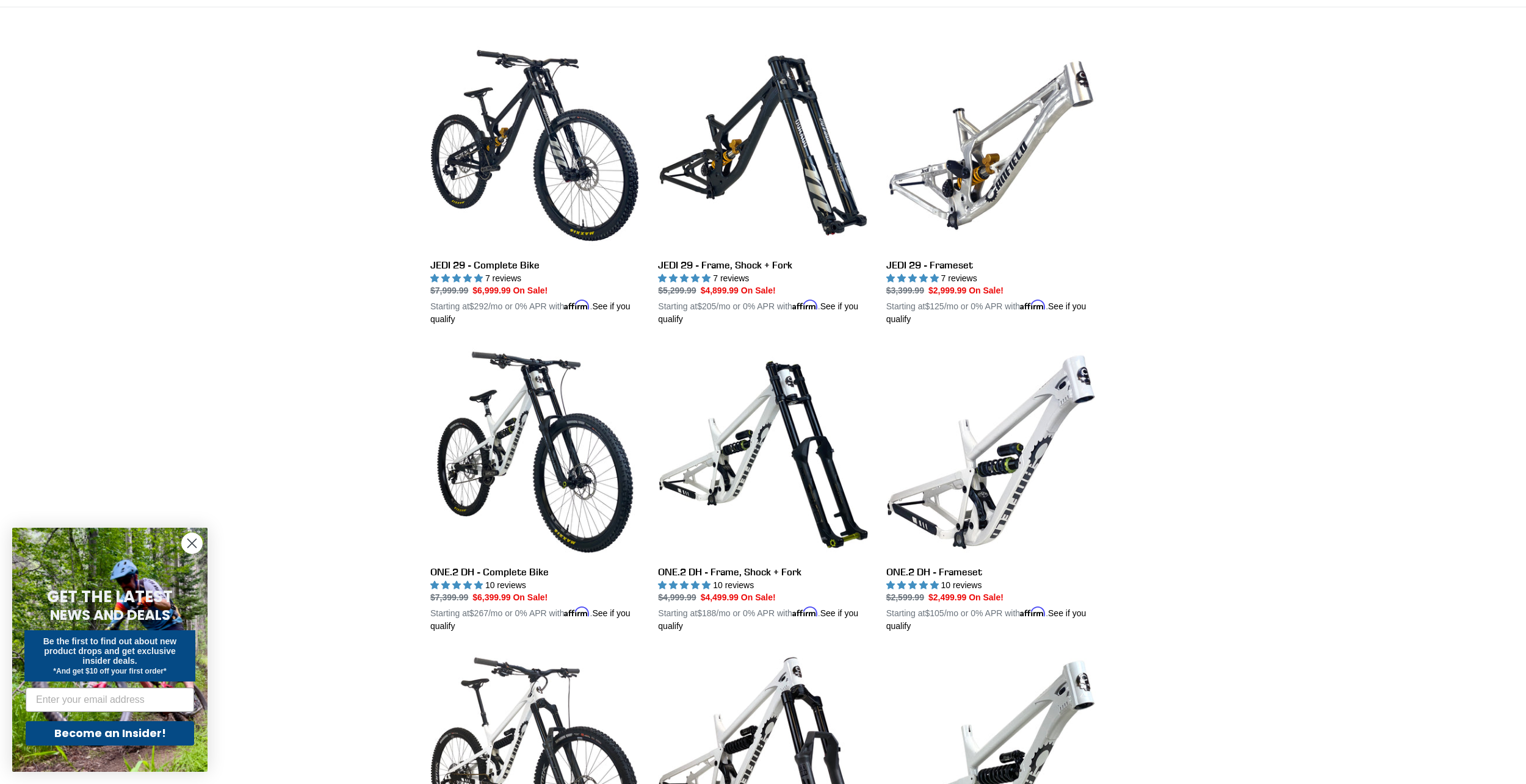
scroll to position [610, 0]
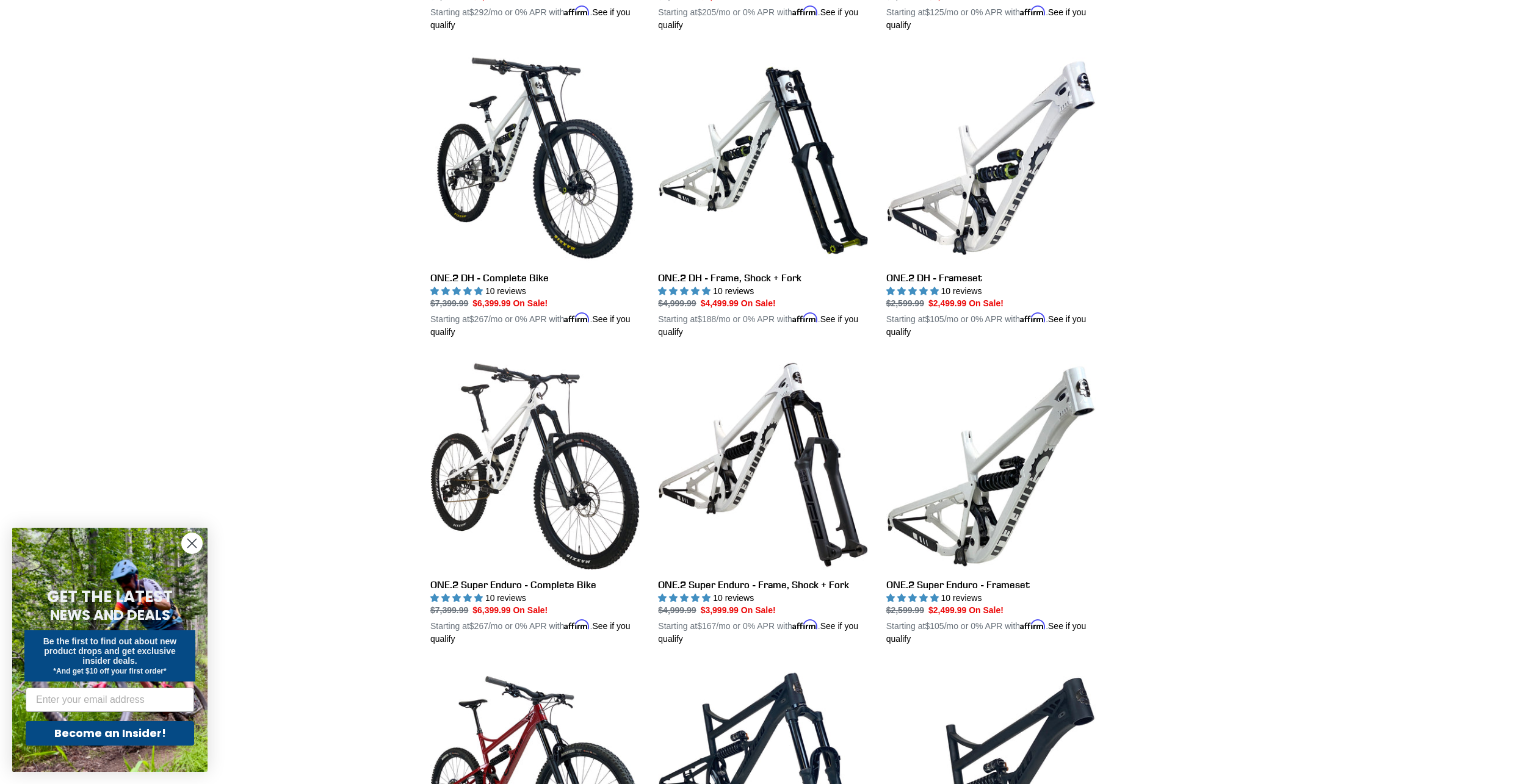
click at [192, 538] on circle "Close dialog" at bounding box center [192, 543] width 20 height 20
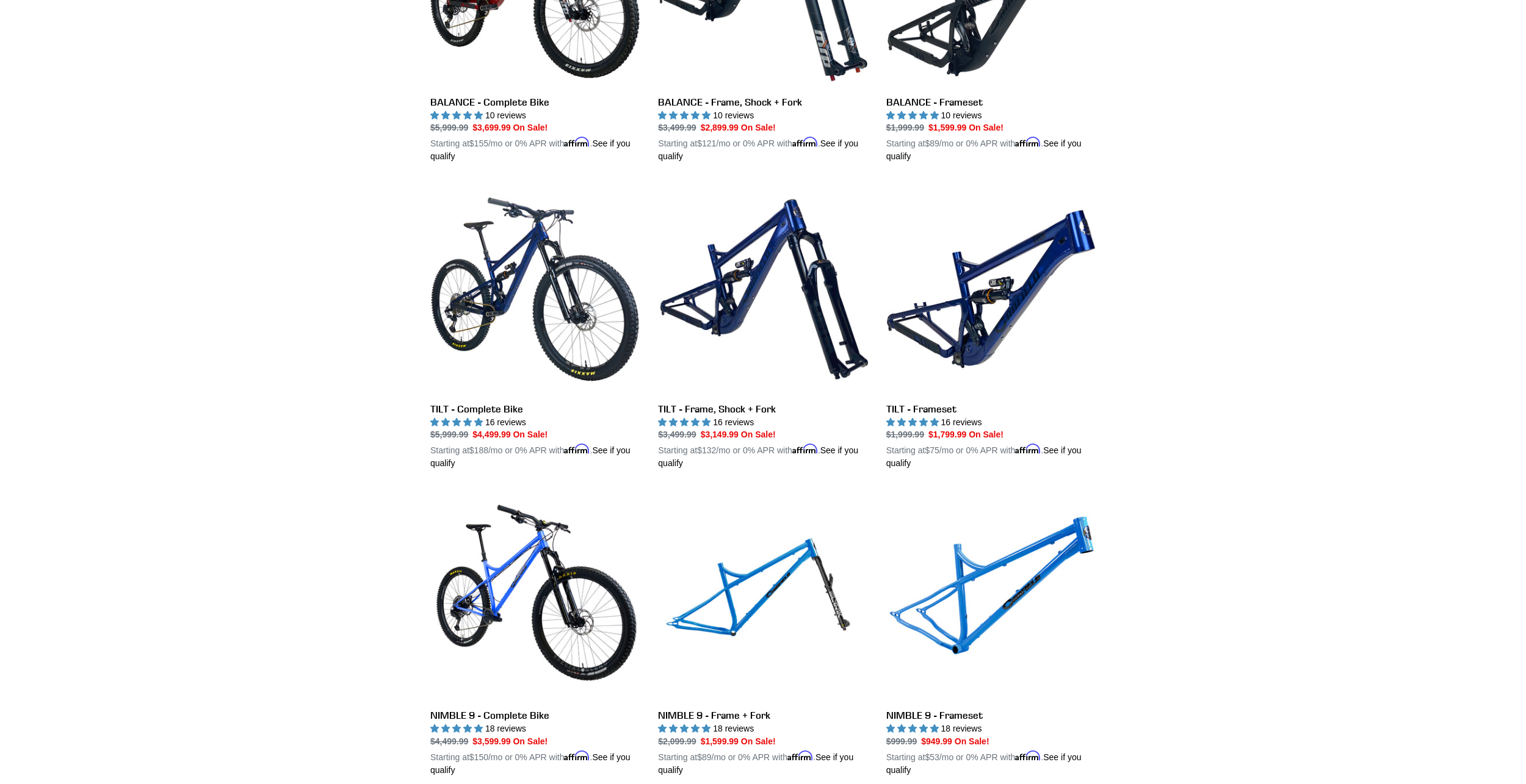
scroll to position [1403, 0]
